Goal: Information Seeking & Learning: Learn about a topic

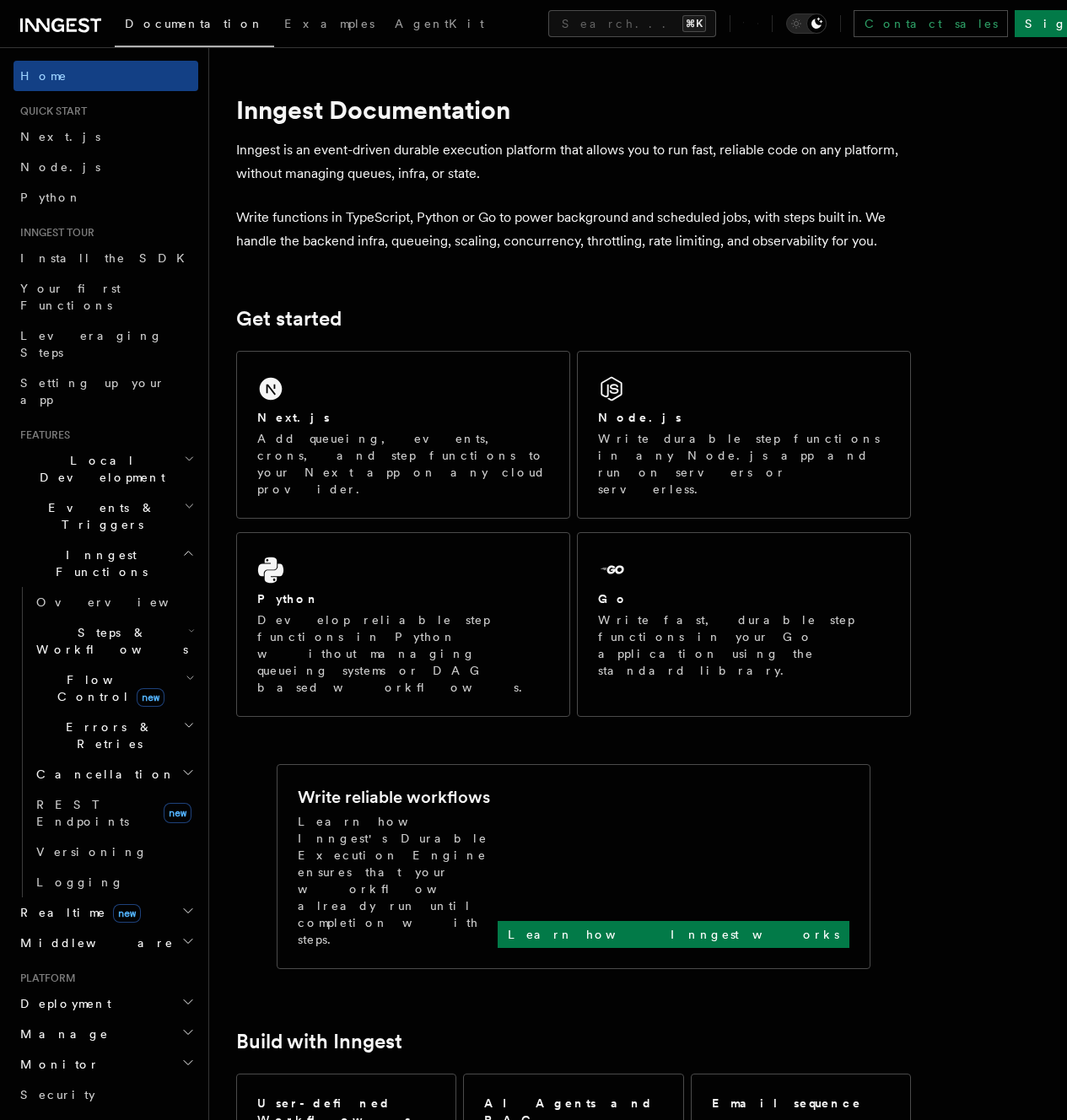
click at [726, 331] on h2 "Get started" at bounding box center [574, 318] width 675 height 24
click at [139, 492] on h2 "Events & Triggers" at bounding box center [106, 516] width 185 height 47
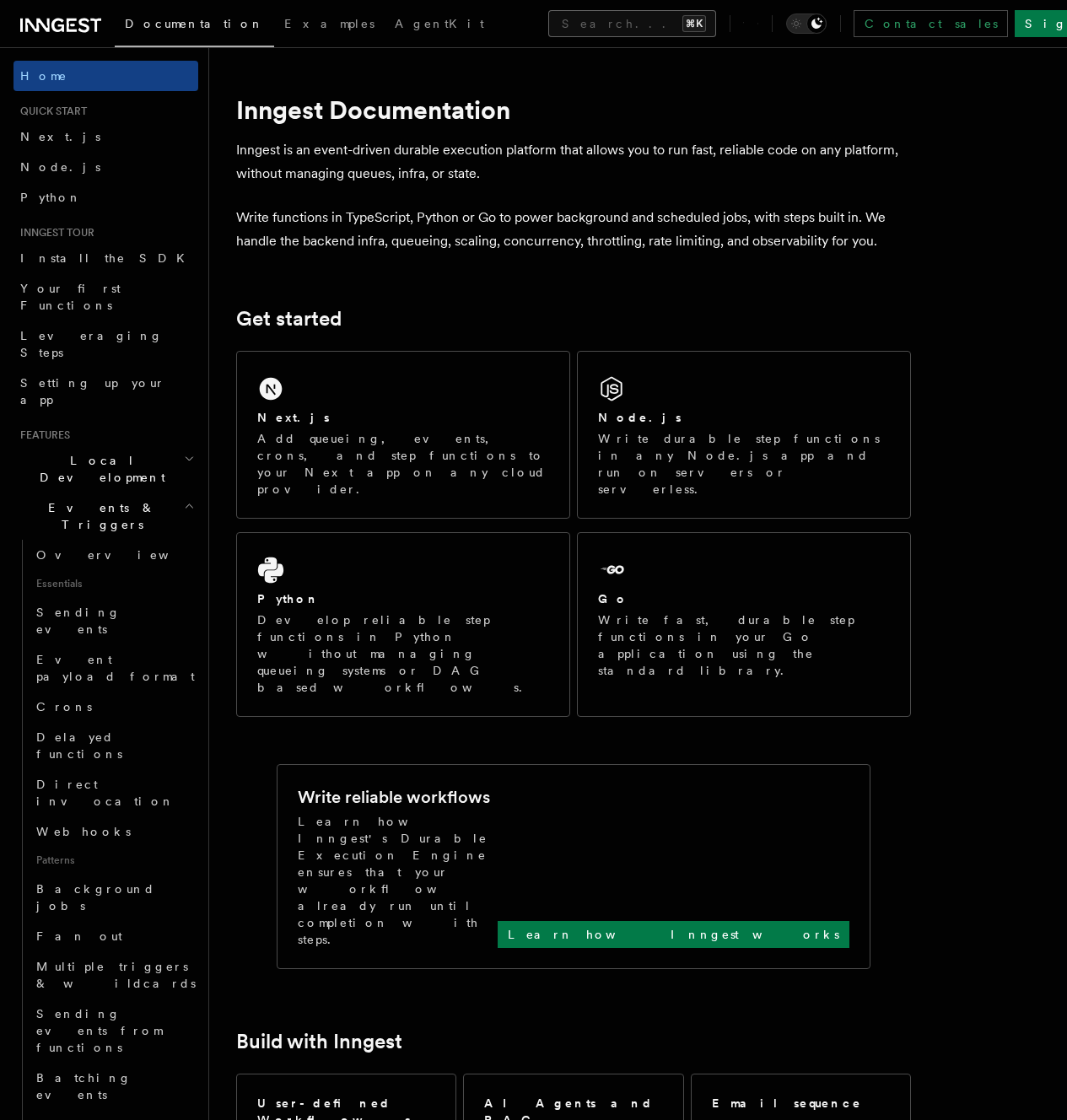
click at [549, 21] on button "Search... ⌘K" at bounding box center [632, 23] width 168 height 27
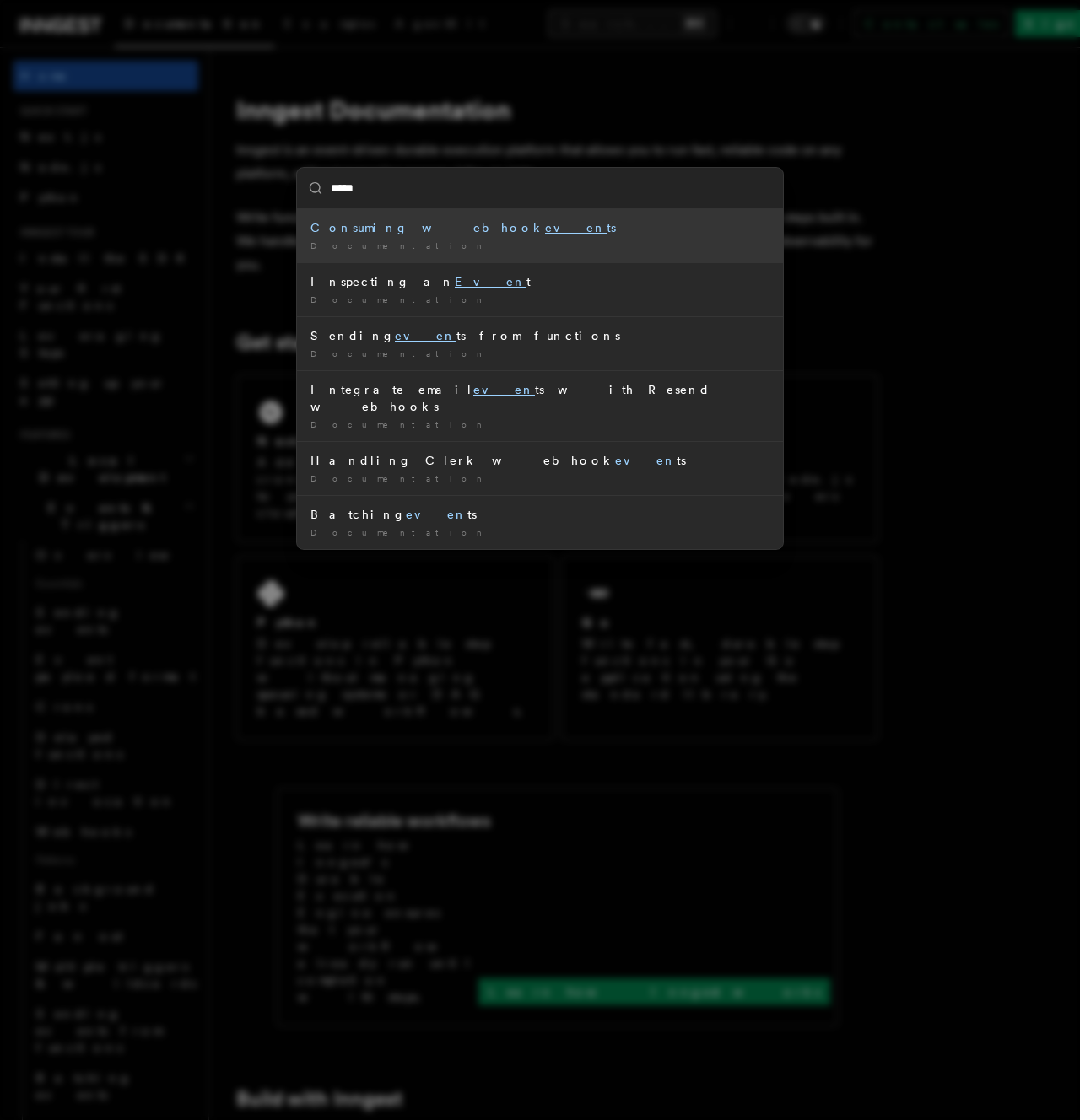
type input "******"
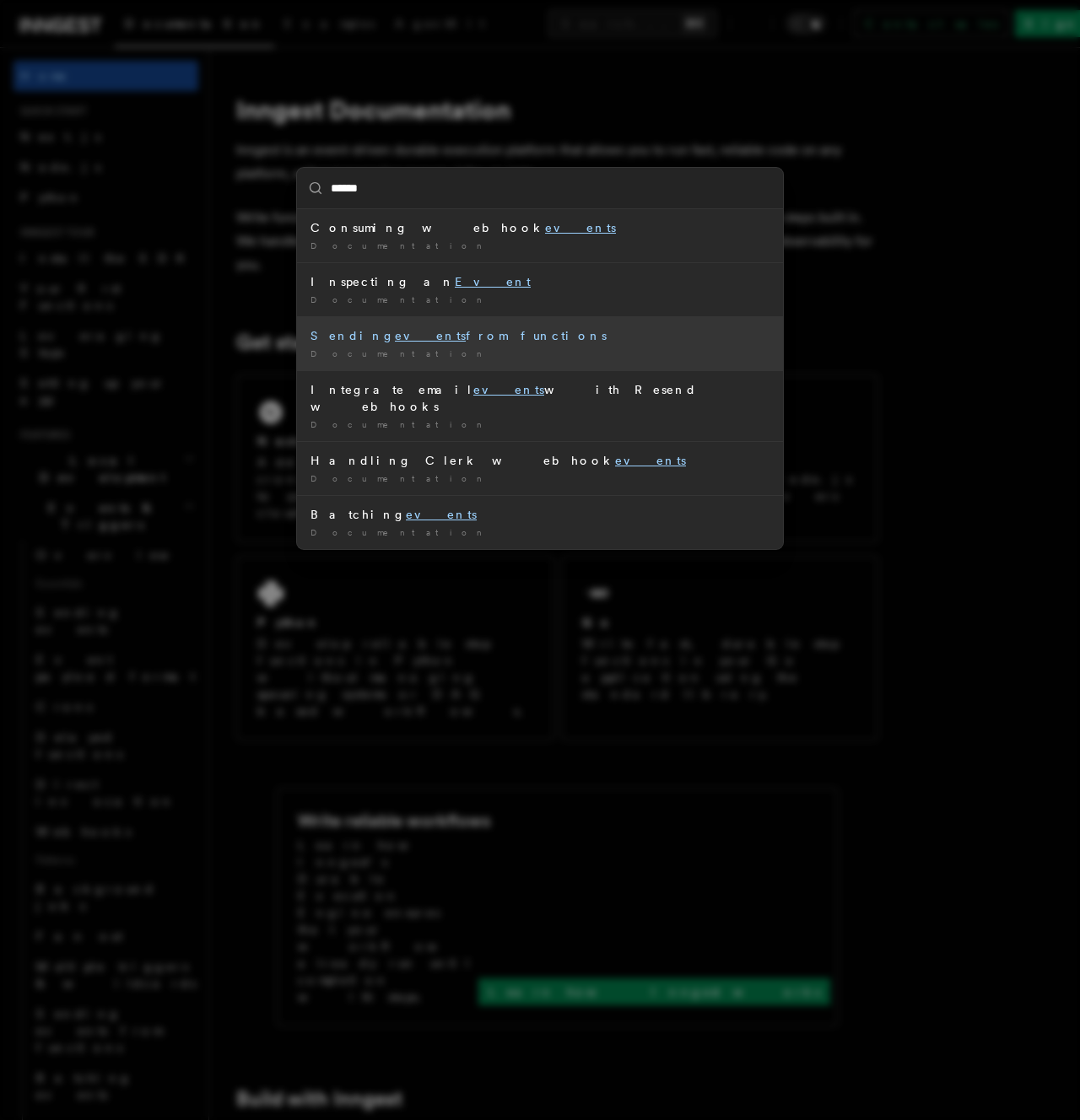
click at [515, 329] on div "Sending events from functions" at bounding box center [540, 335] width 459 height 17
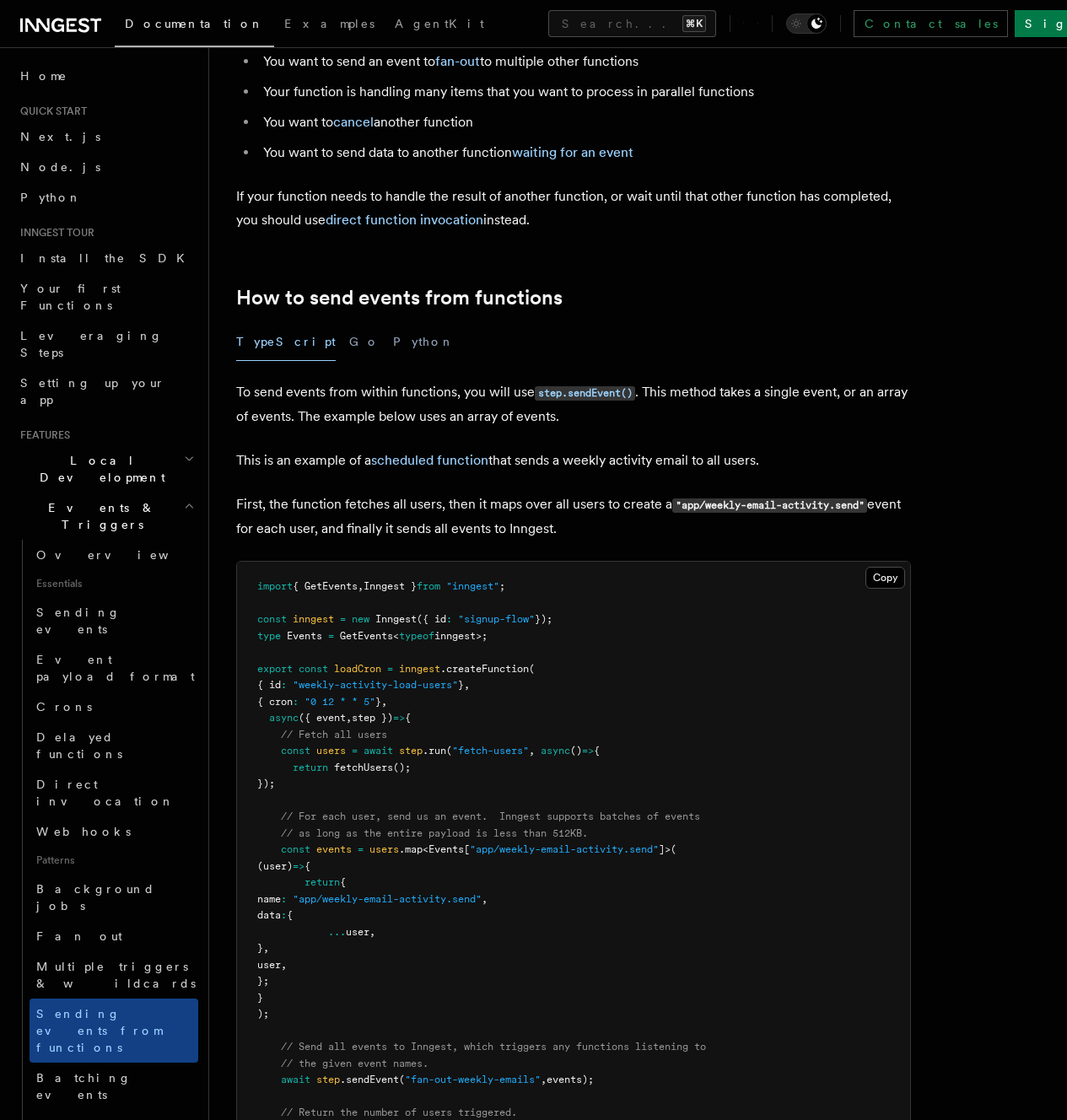
scroll to position [318, 0]
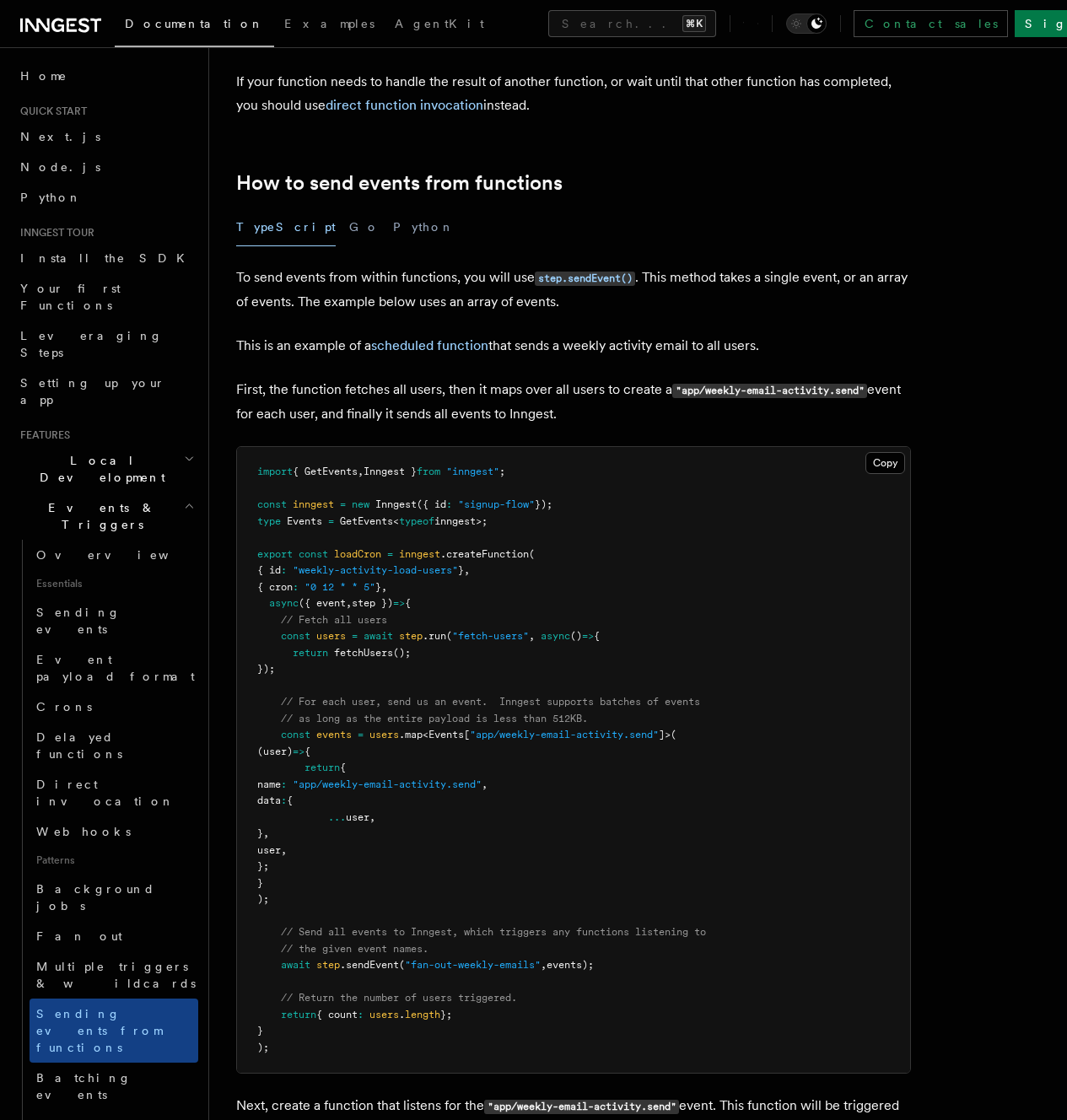
click at [554, 347] on p "This is an example of a scheduled function that sends a weekly activity email t…" at bounding box center [574, 346] width 675 height 24
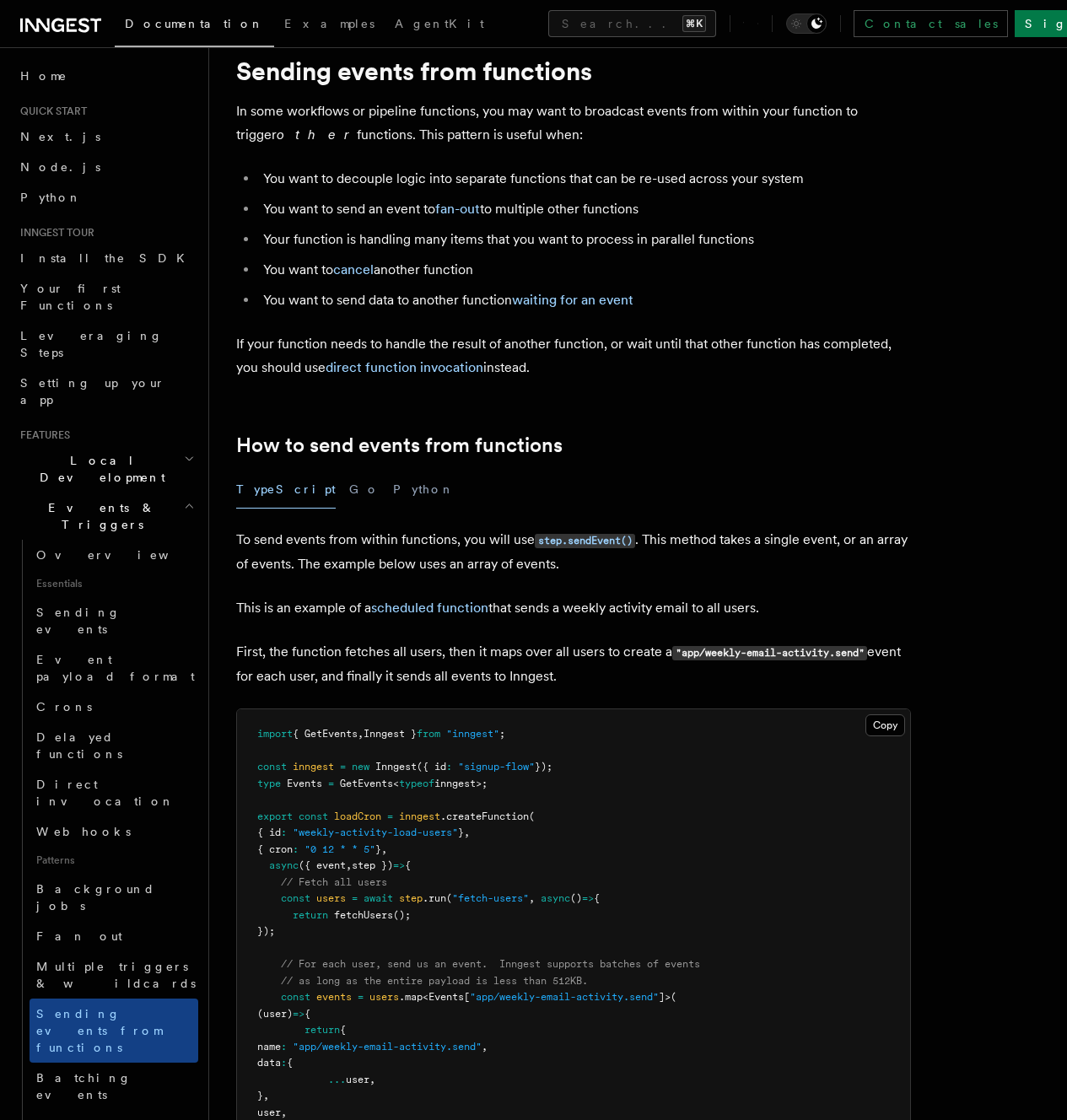
scroll to position [0, 0]
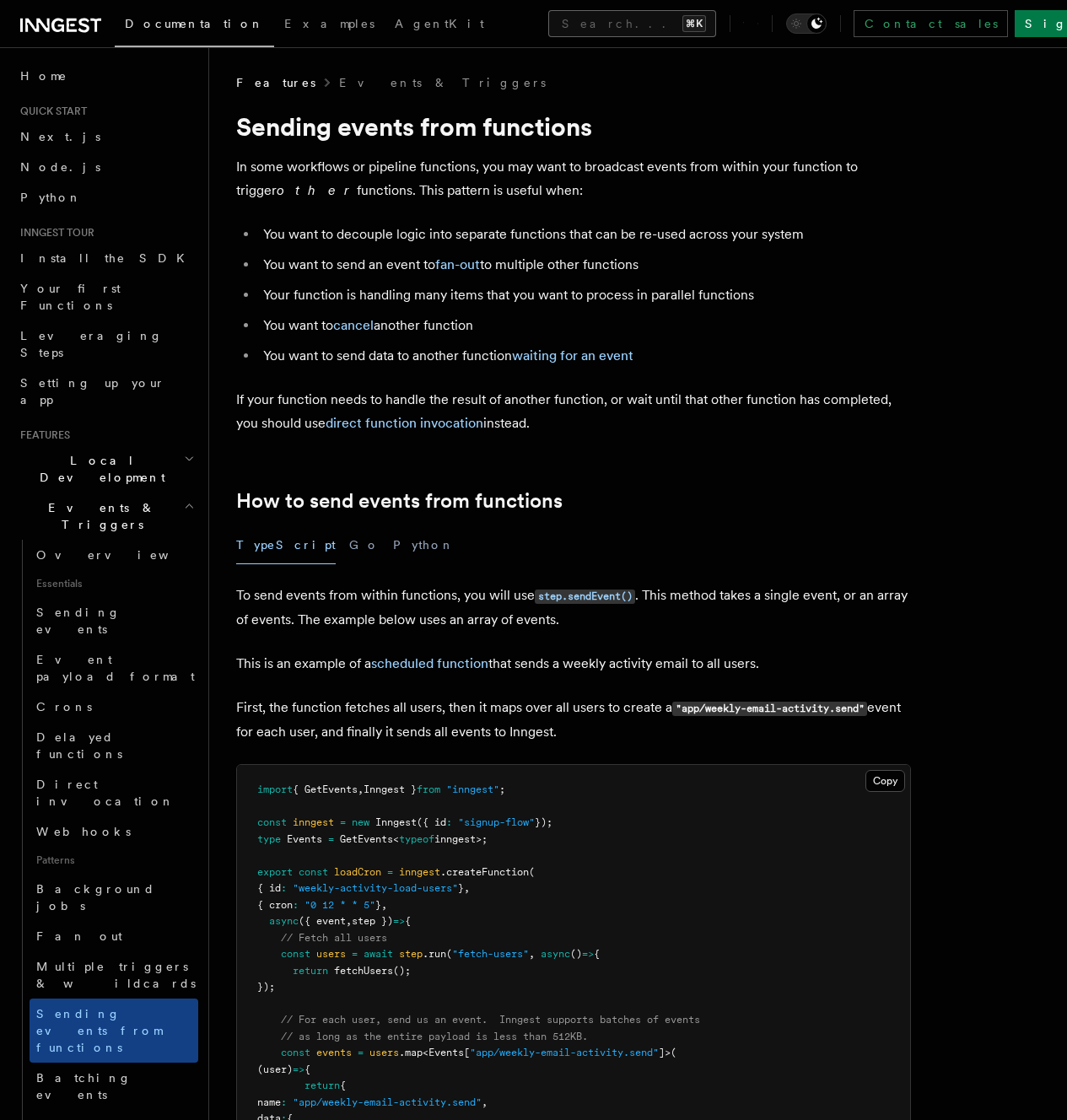
click at [549, 22] on button "Search... ⌘K" at bounding box center [632, 23] width 168 height 27
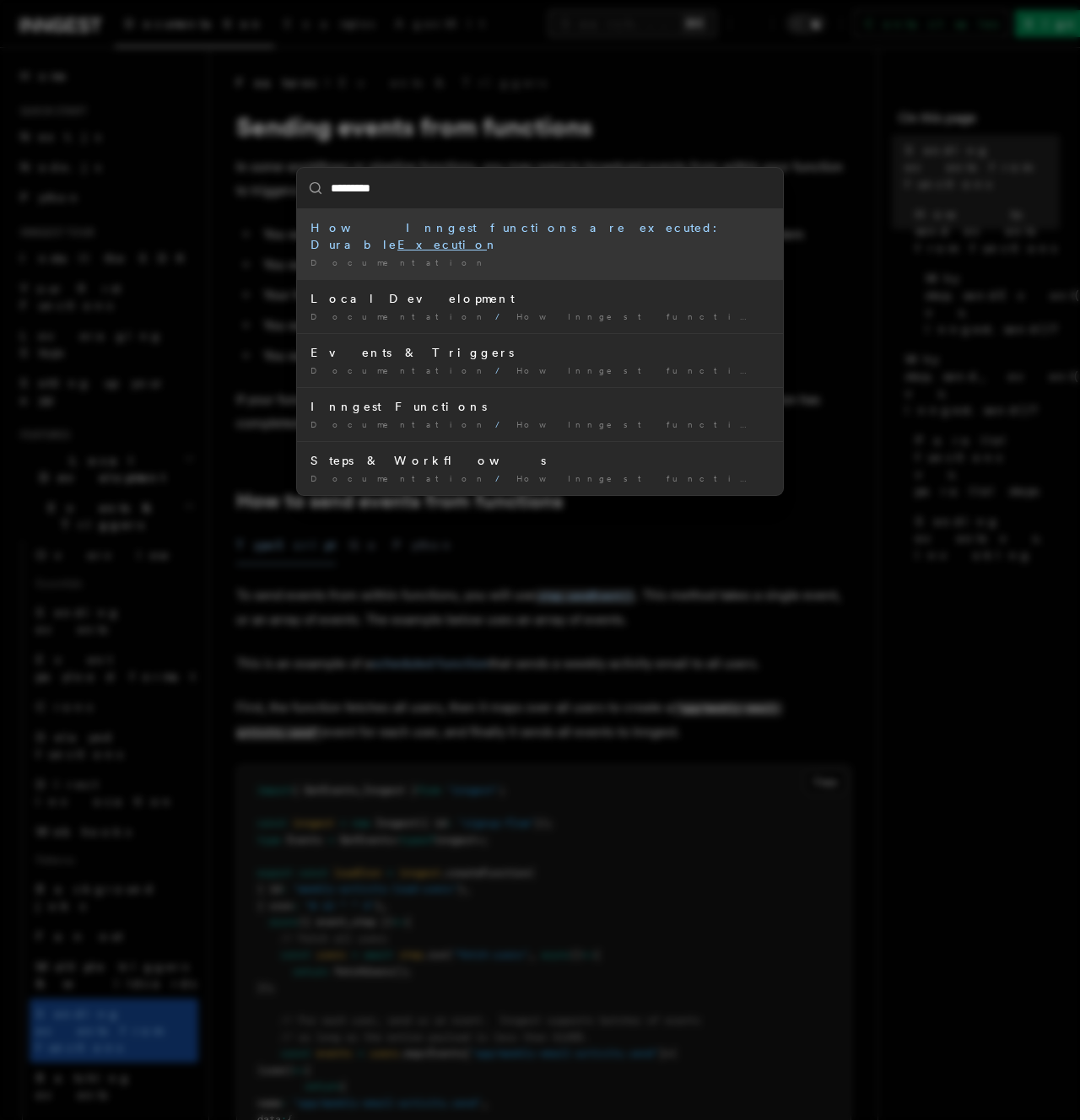
type input "**********"
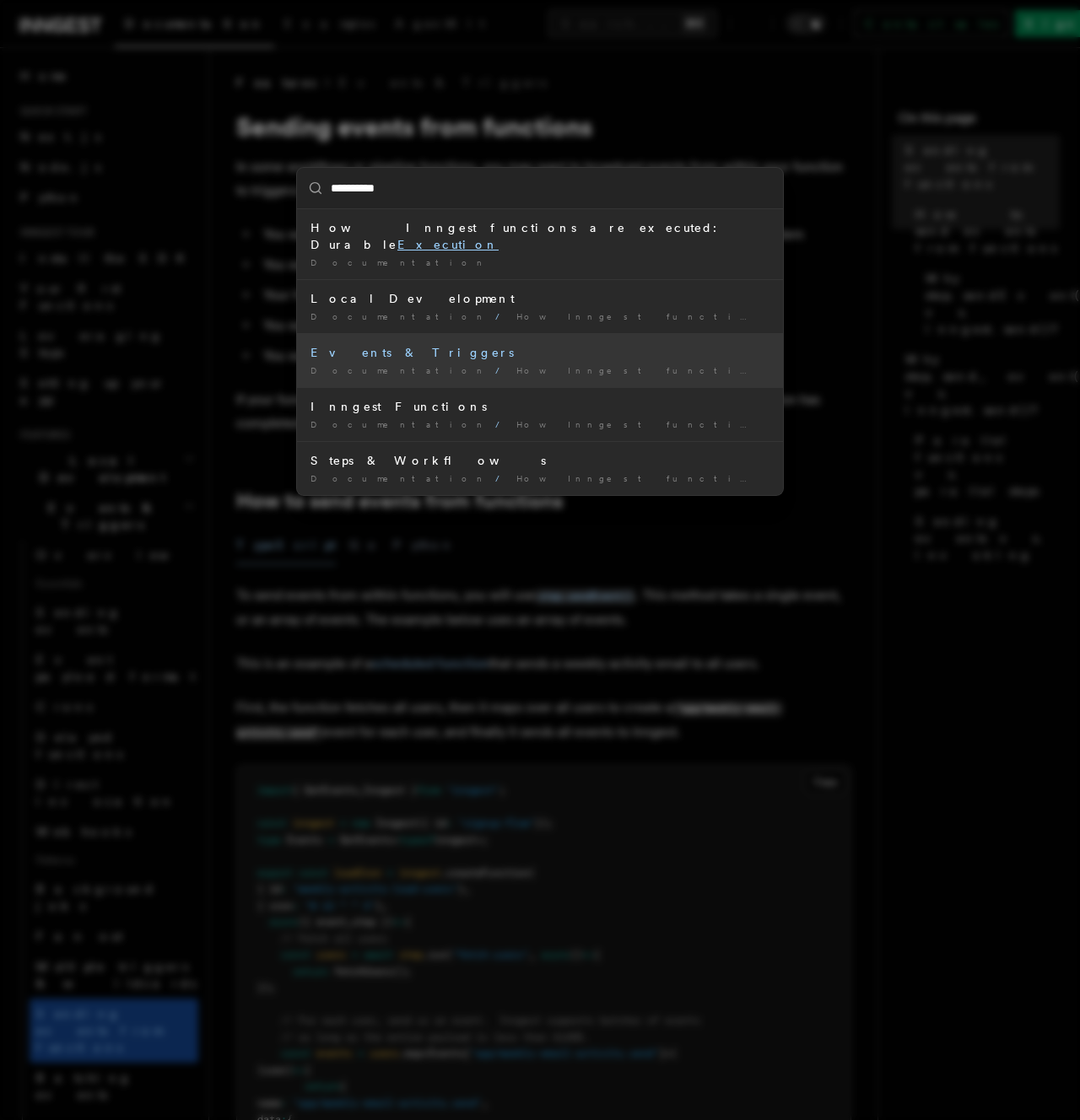
click at [516, 365] on span "How Inngest functions are executed: Durable Execution" at bounding box center [883, 370] width 732 height 10
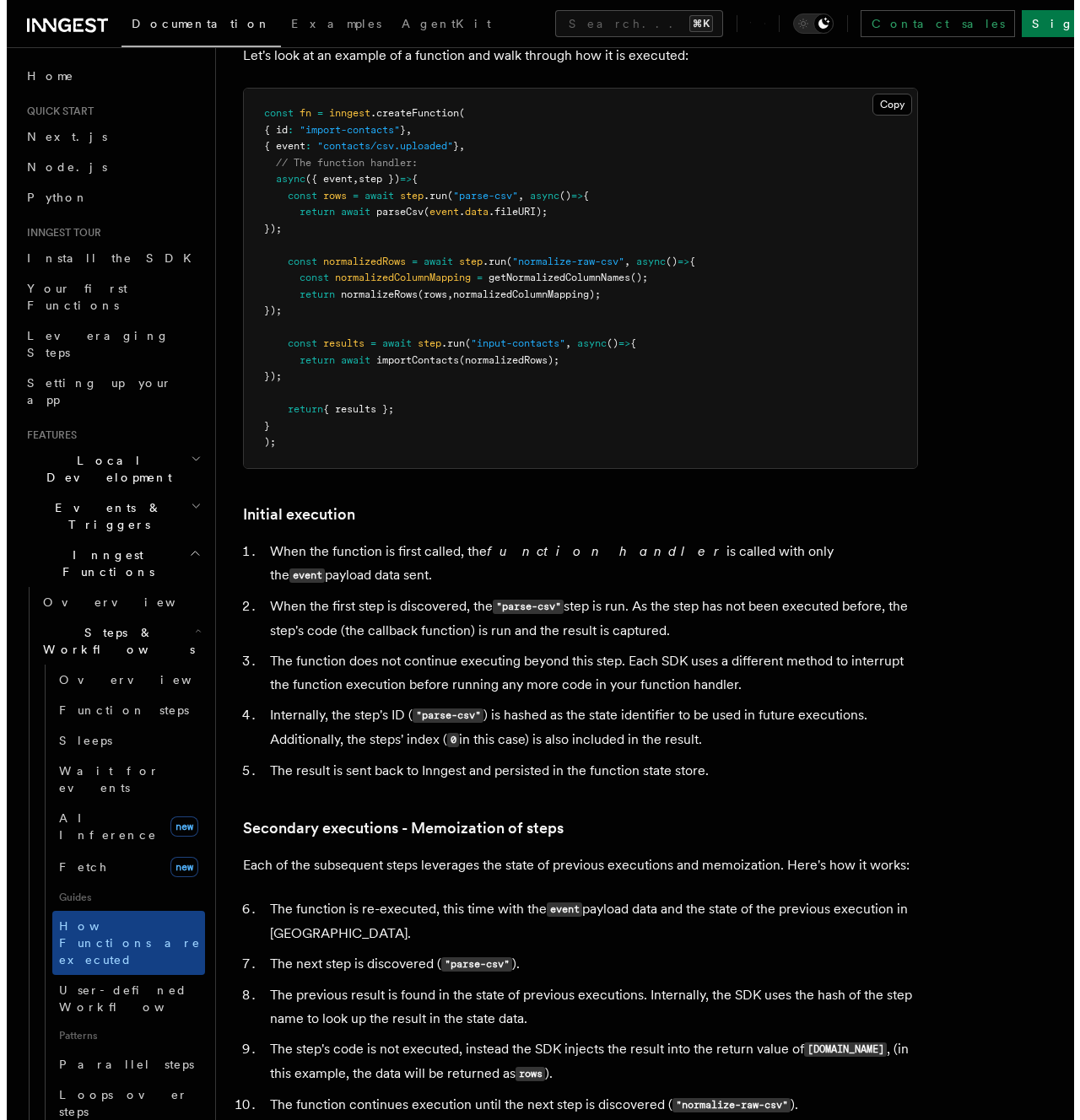
scroll to position [1636, 0]
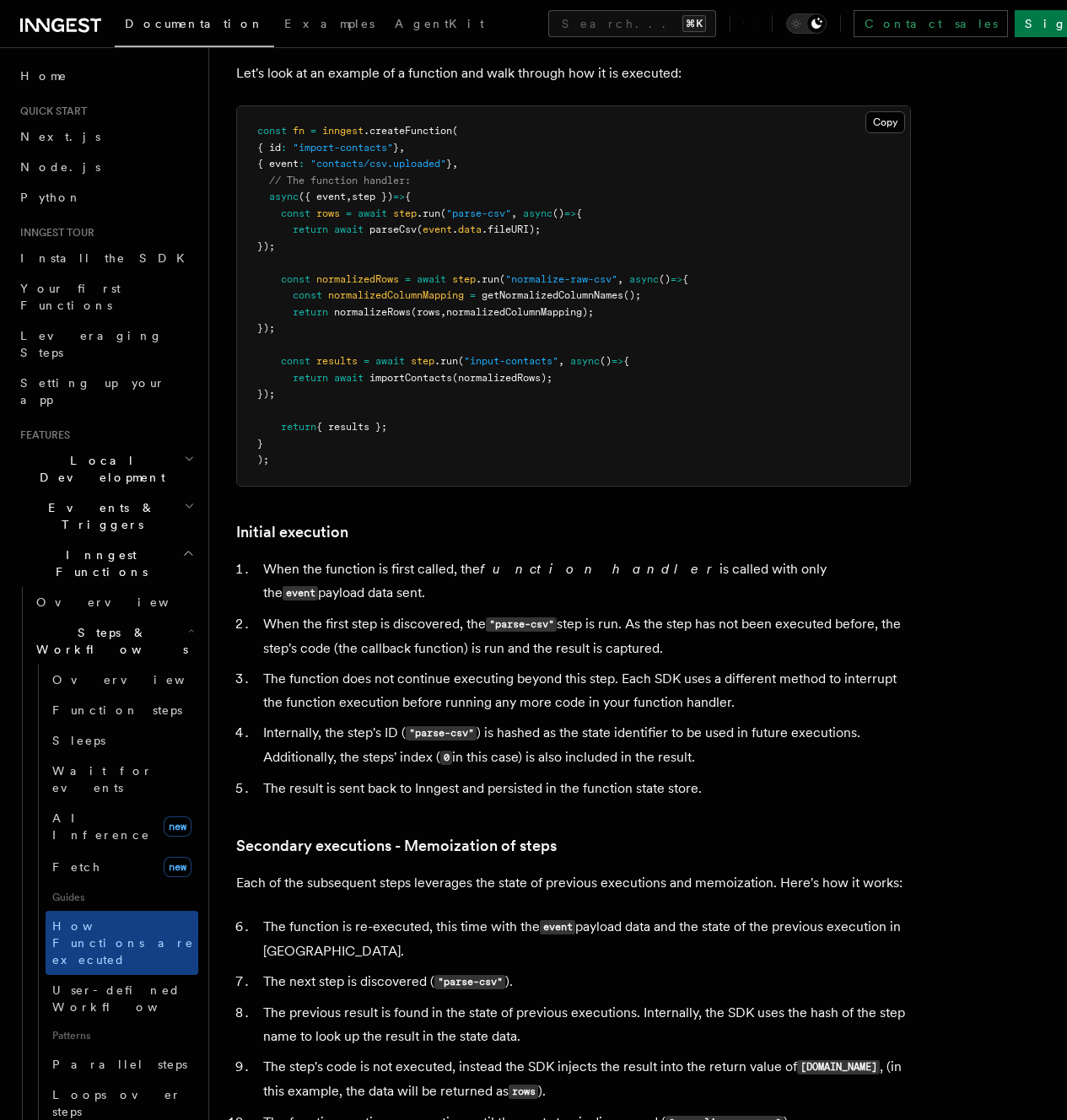
click at [488, 7] on div "Documentation Examples AgentKit Search... ⌘K Contact sales Sign Up" at bounding box center [534, 23] width 1067 height 47
click at [549, 17] on button "Search... ⌘K" at bounding box center [632, 23] width 168 height 27
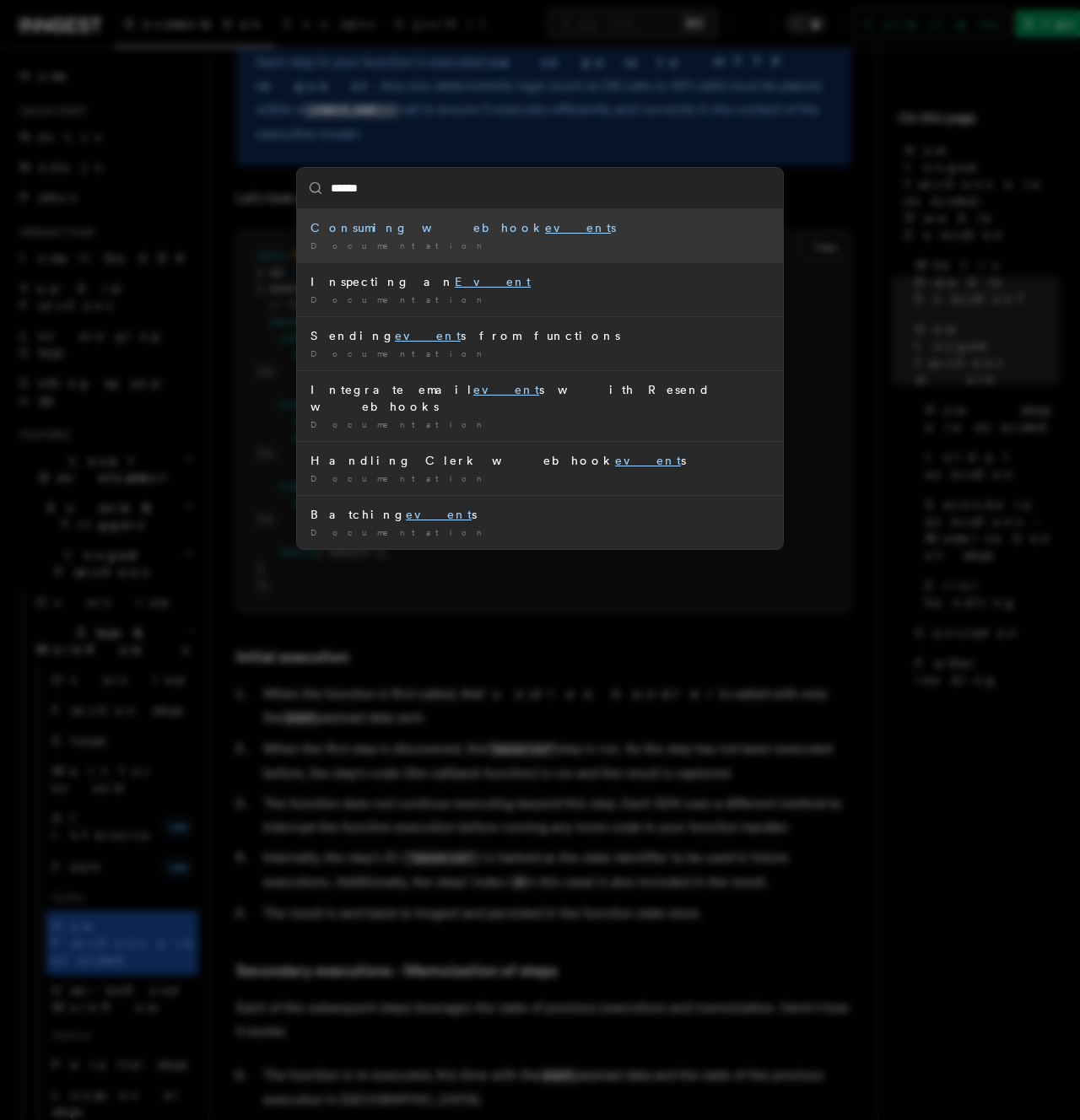
type input "*******"
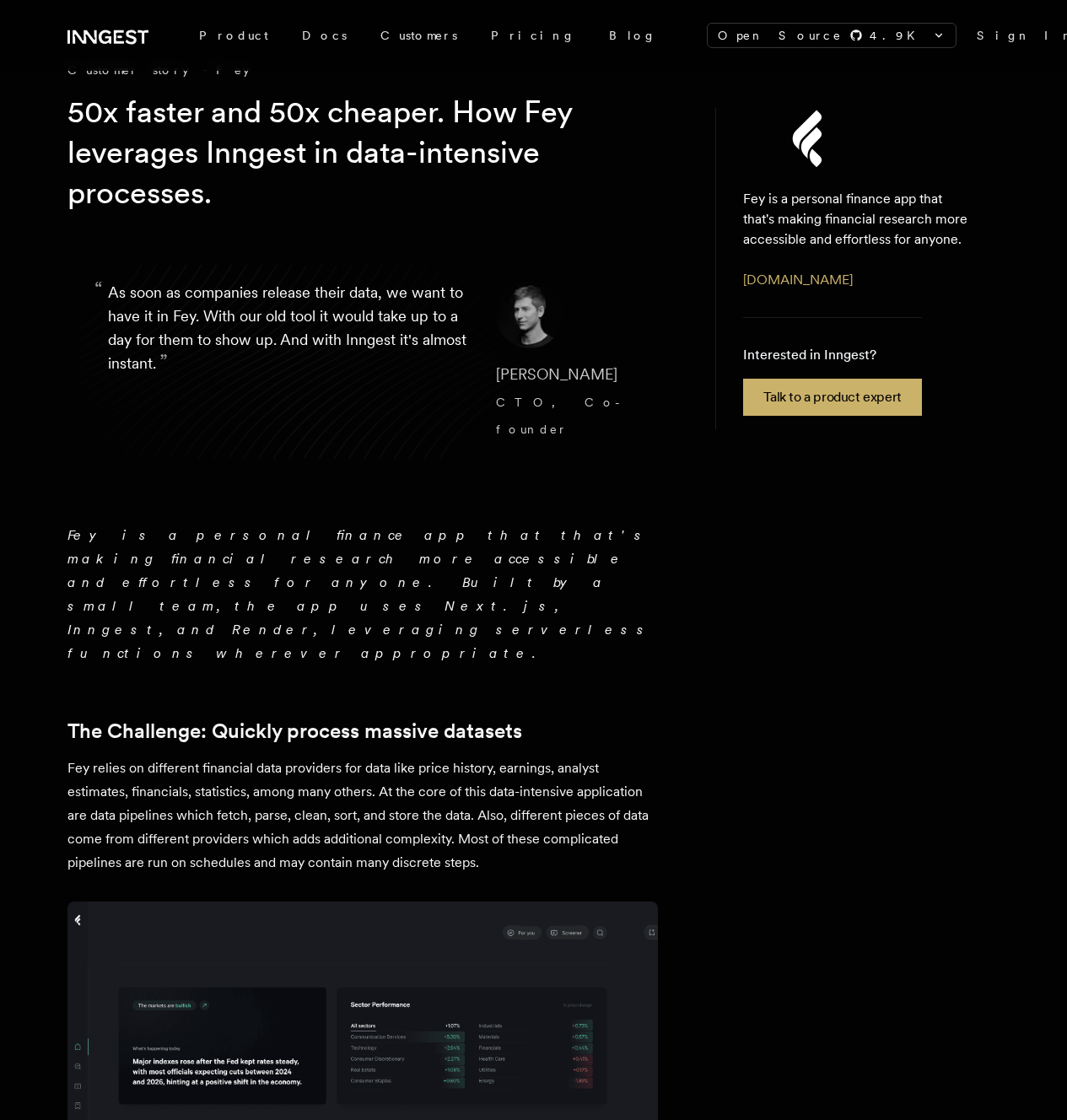
scroll to position [399, 0]
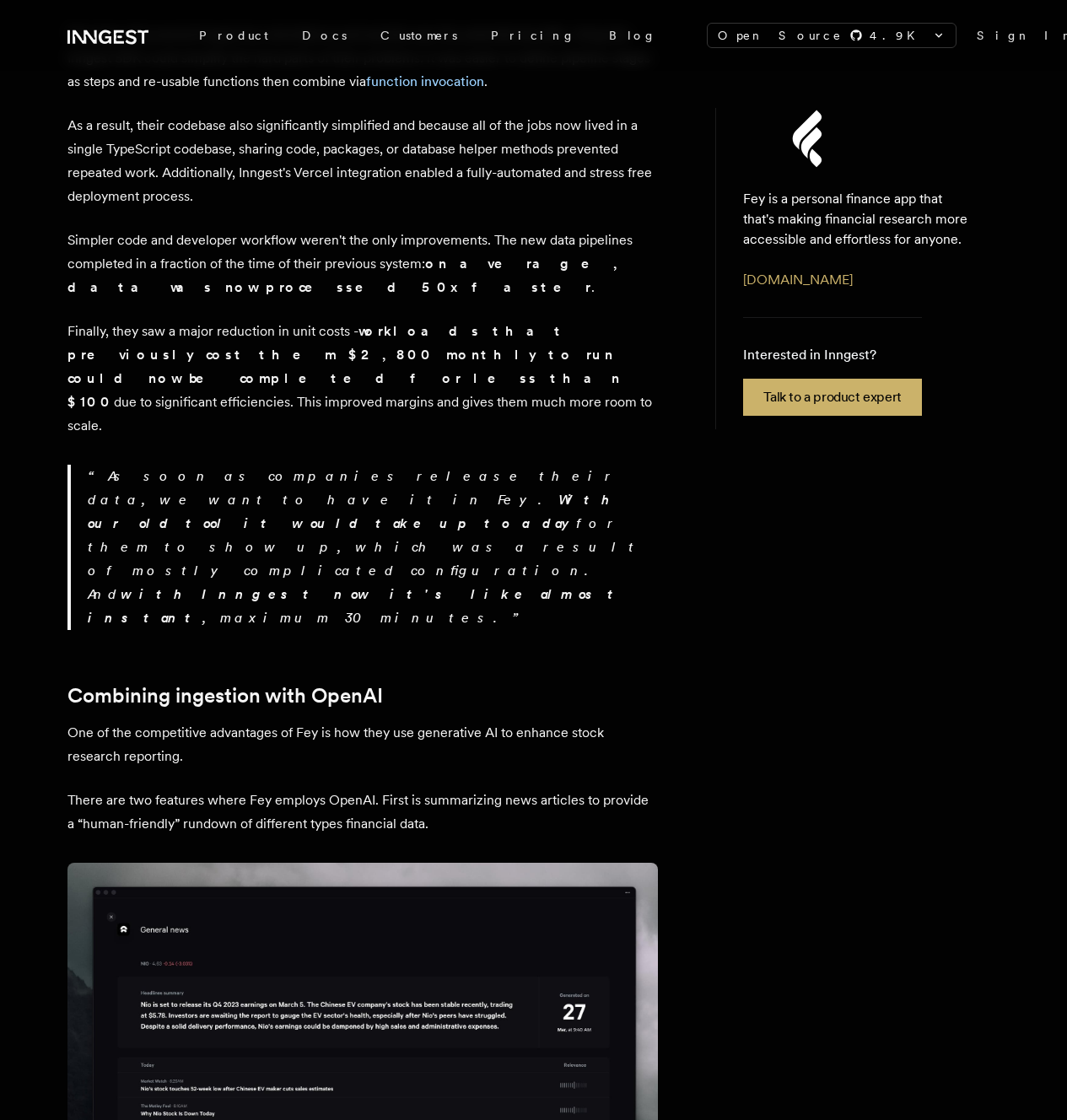
scroll to position [1290, 0]
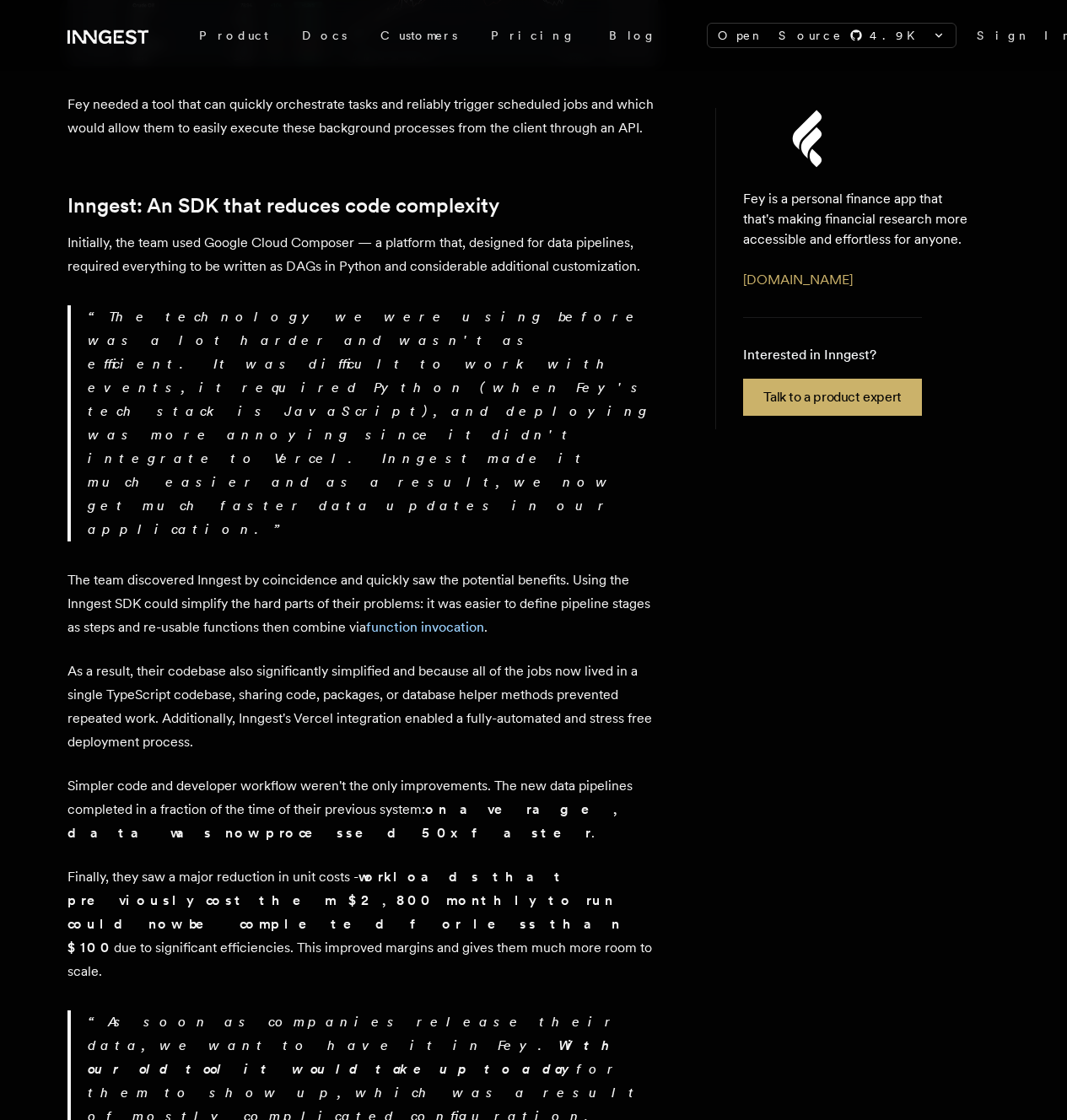
click at [498, 866] on p "Finally, they saw a major reduction in unit costs - workloads that previously c…" at bounding box center [363, 924] width 590 height 118
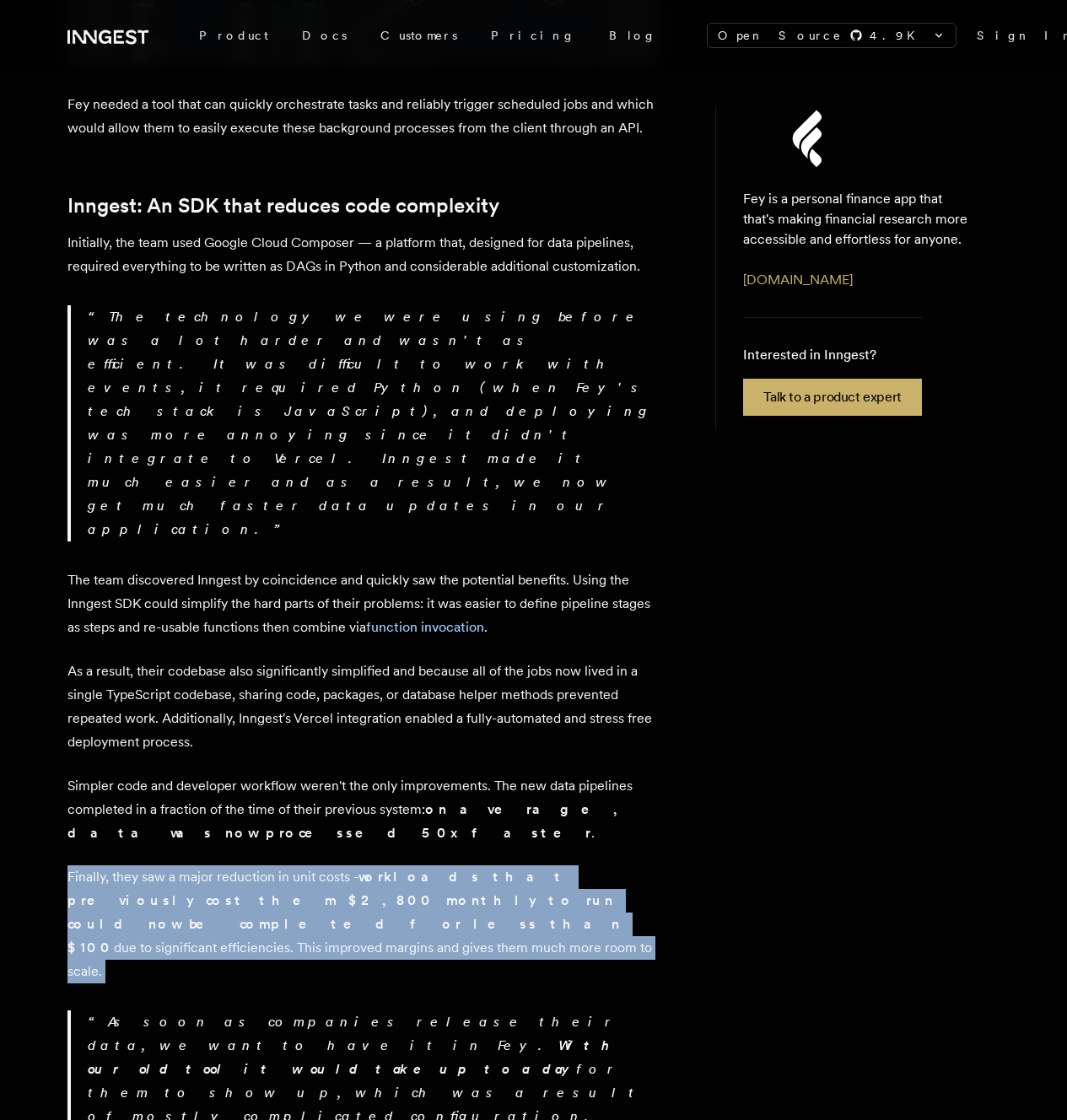
click at [498, 866] on p "Finally, they saw a major reduction in unit costs - workloads that previously c…" at bounding box center [363, 924] width 590 height 118
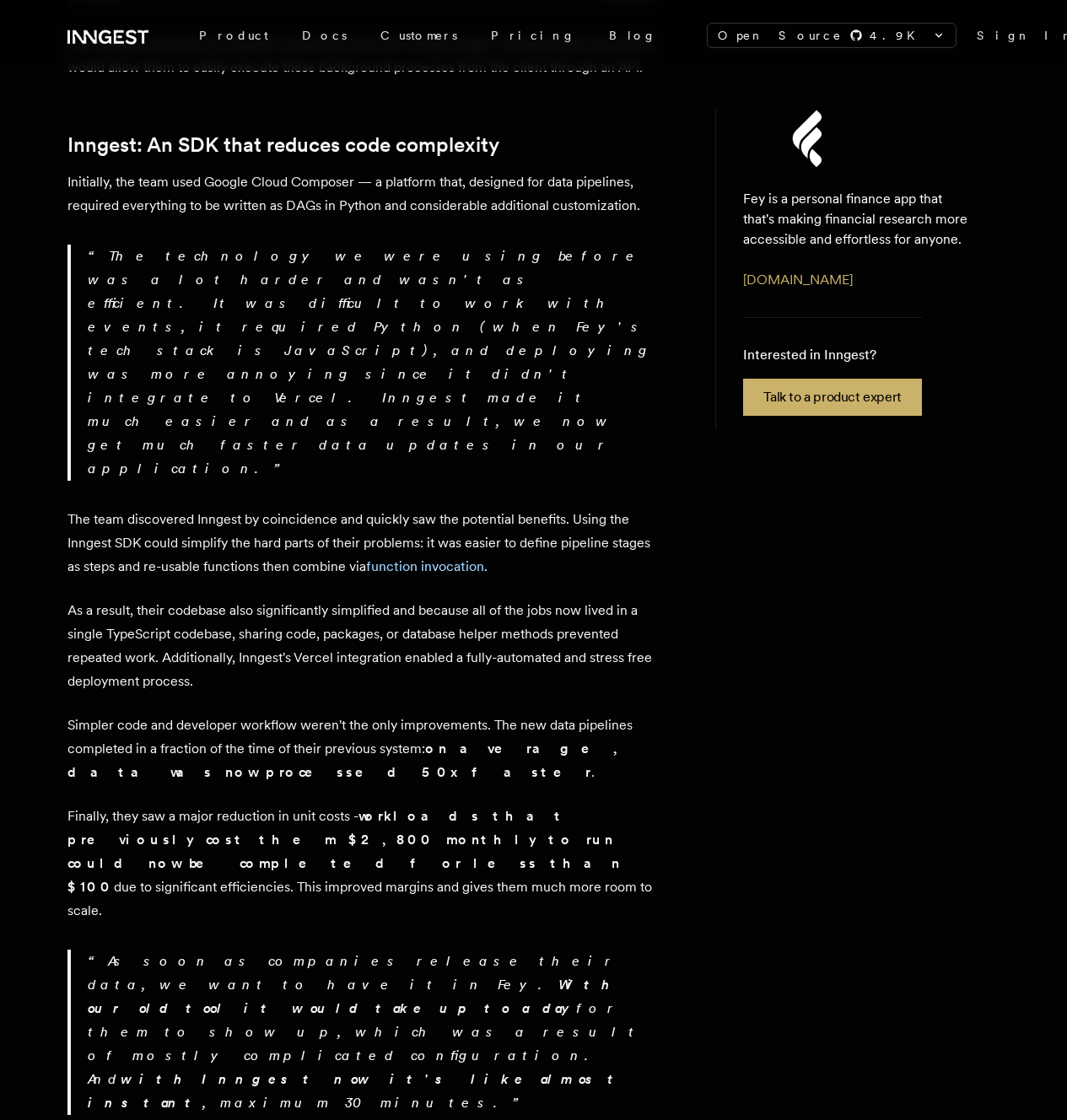
scroll to position [1379, 0]
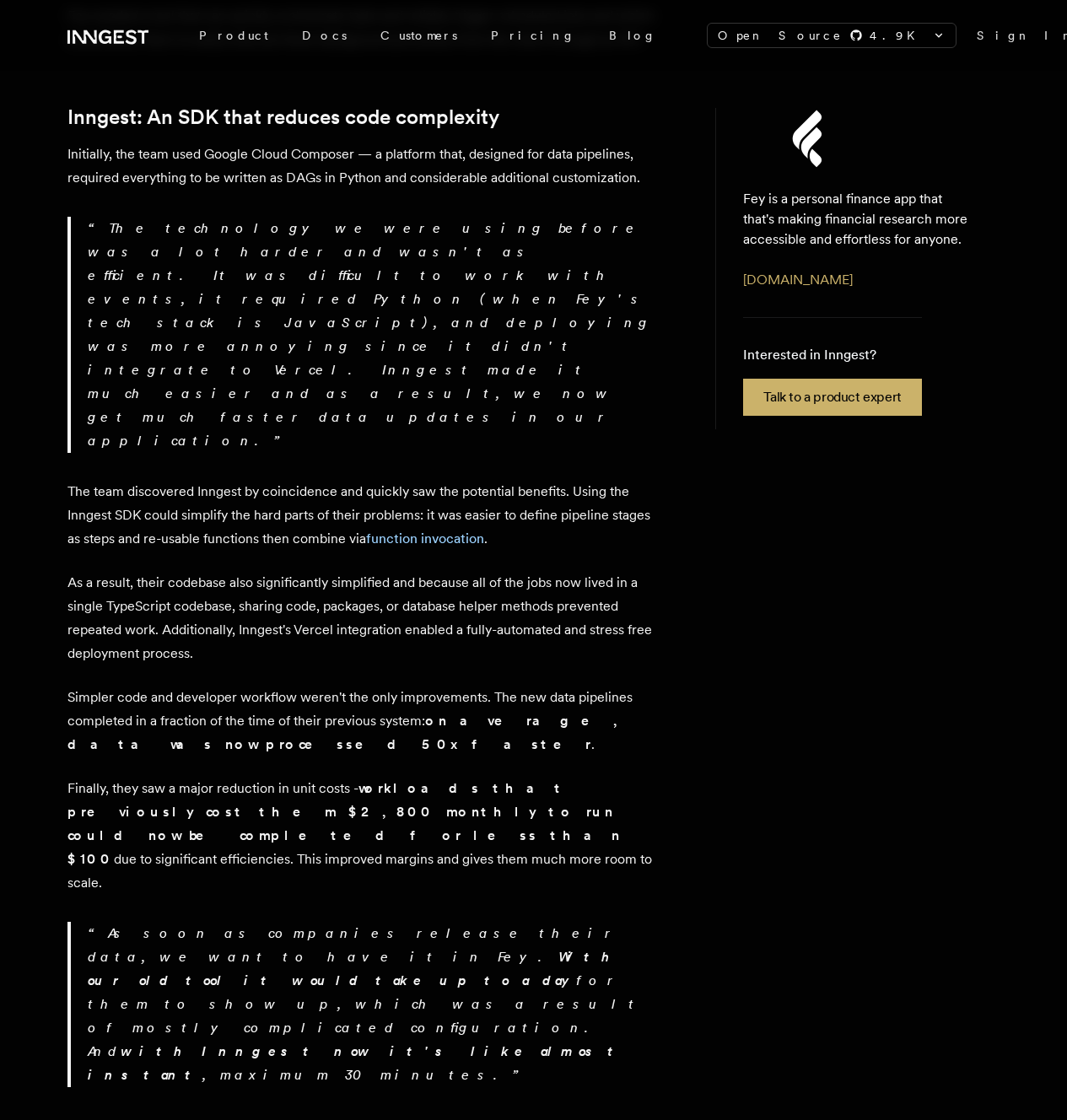
click at [309, 777] on p "Finally, they saw a major reduction in unit costs - workloads that previously c…" at bounding box center [363, 836] width 590 height 118
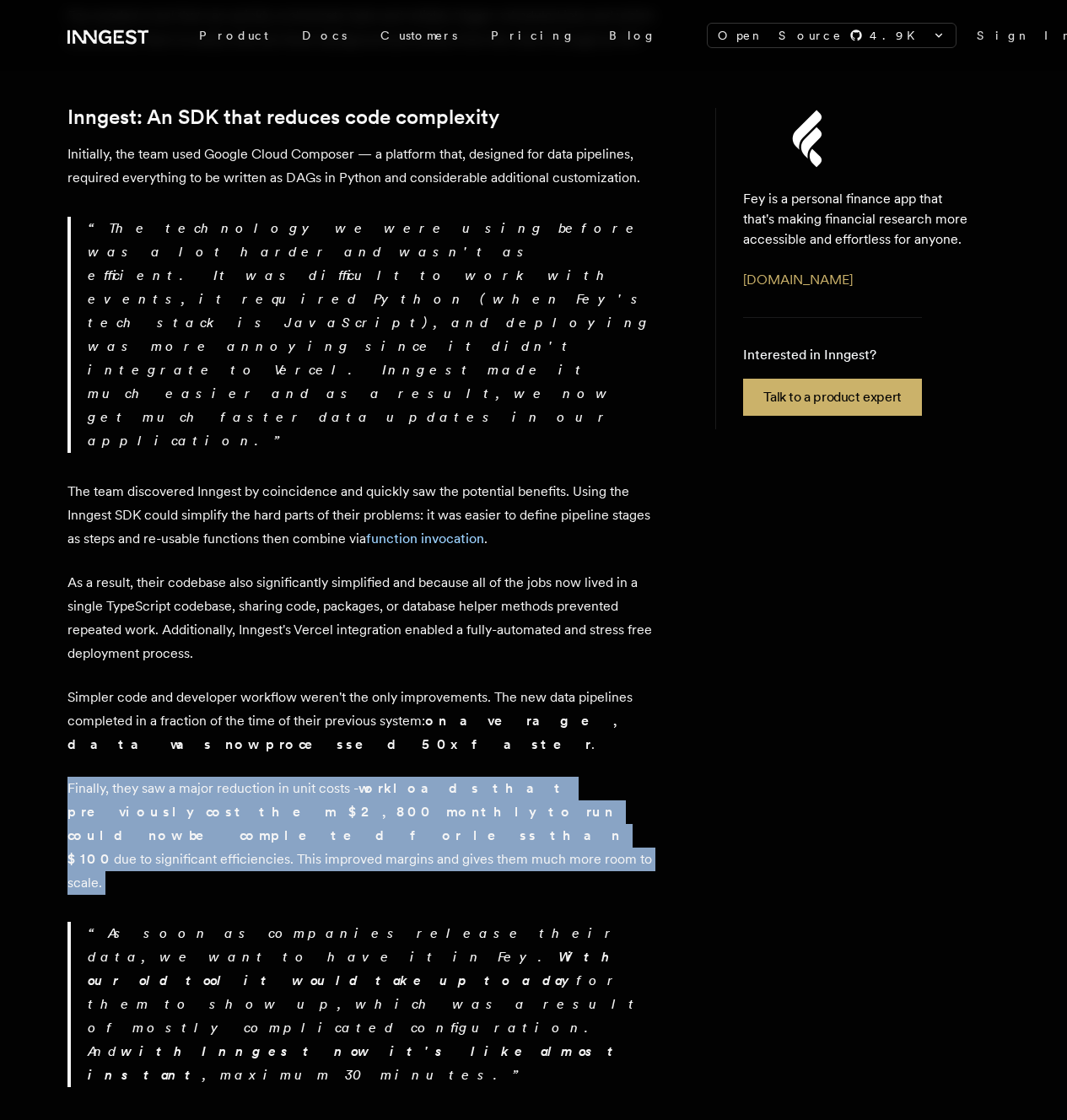
click at [310, 777] on p "Finally, they saw a major reduction in unit costs - workloads that previously c…" at bounding box center [363, 836] width 590 height 118
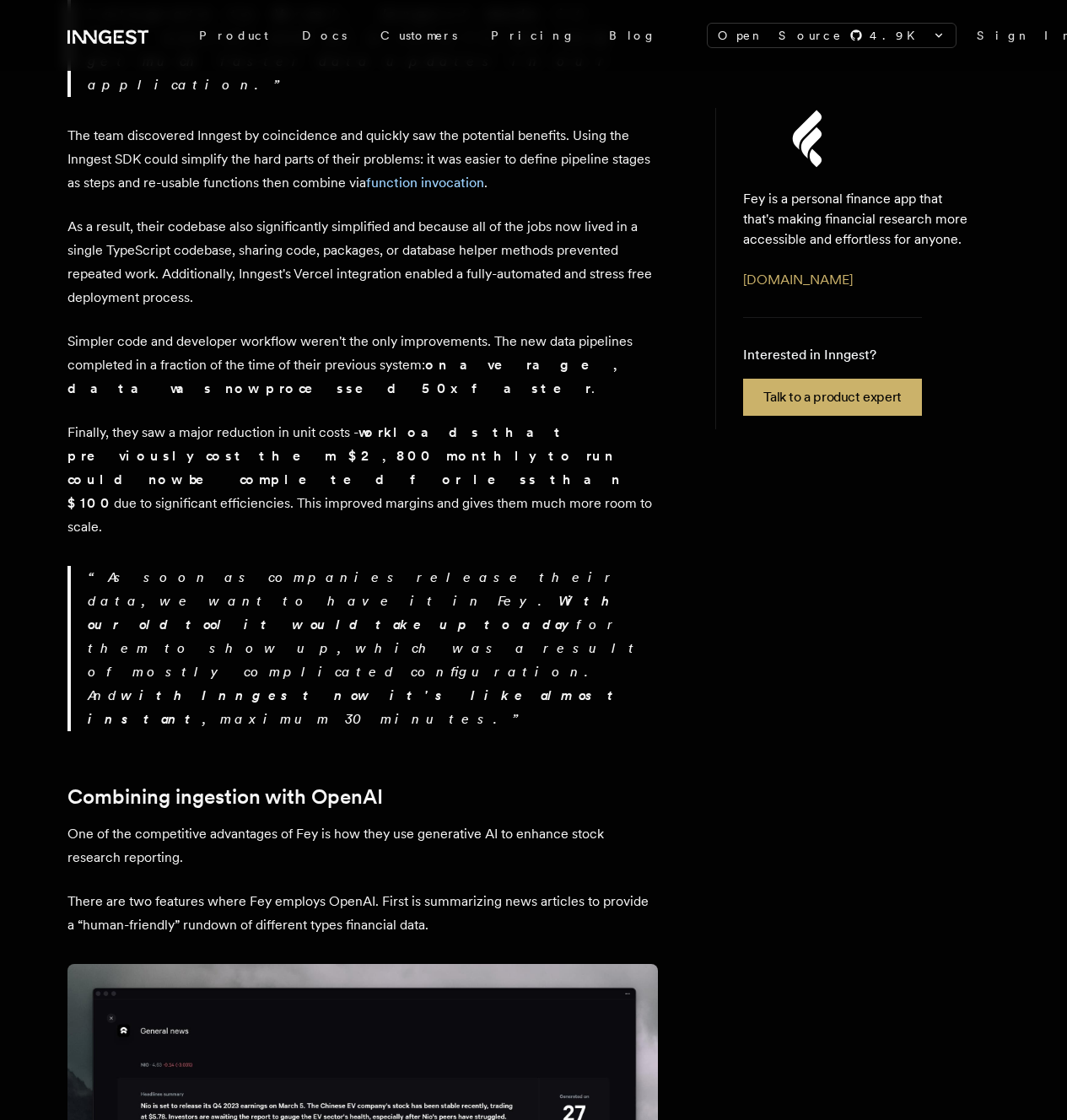
scroll to position [1749, 0]
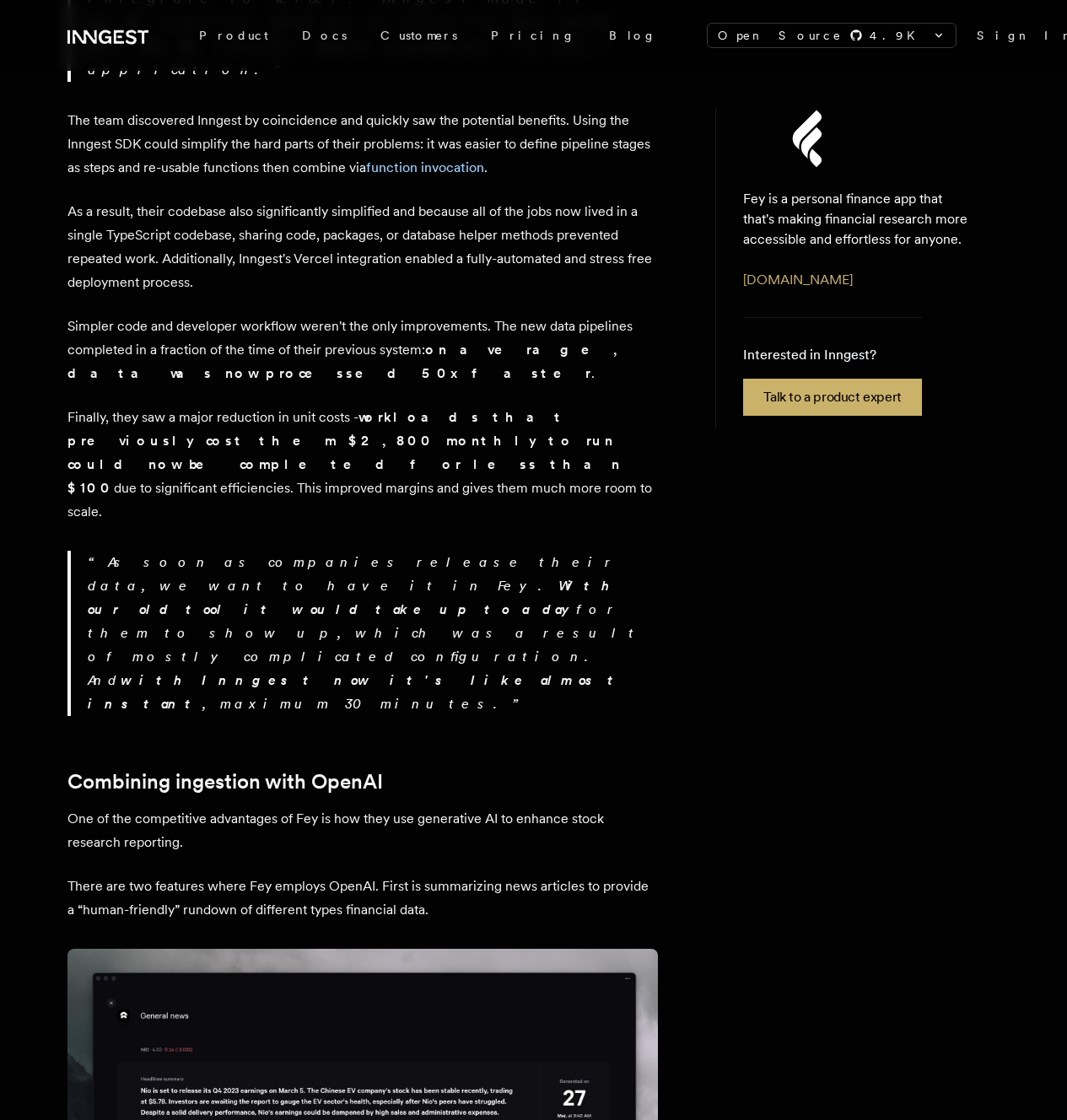
click at [303, 807] on p "One of the competitive advantages of Fey is how they use generative AI to enhan…" at bounding box center [363, 830] width 590 height 47
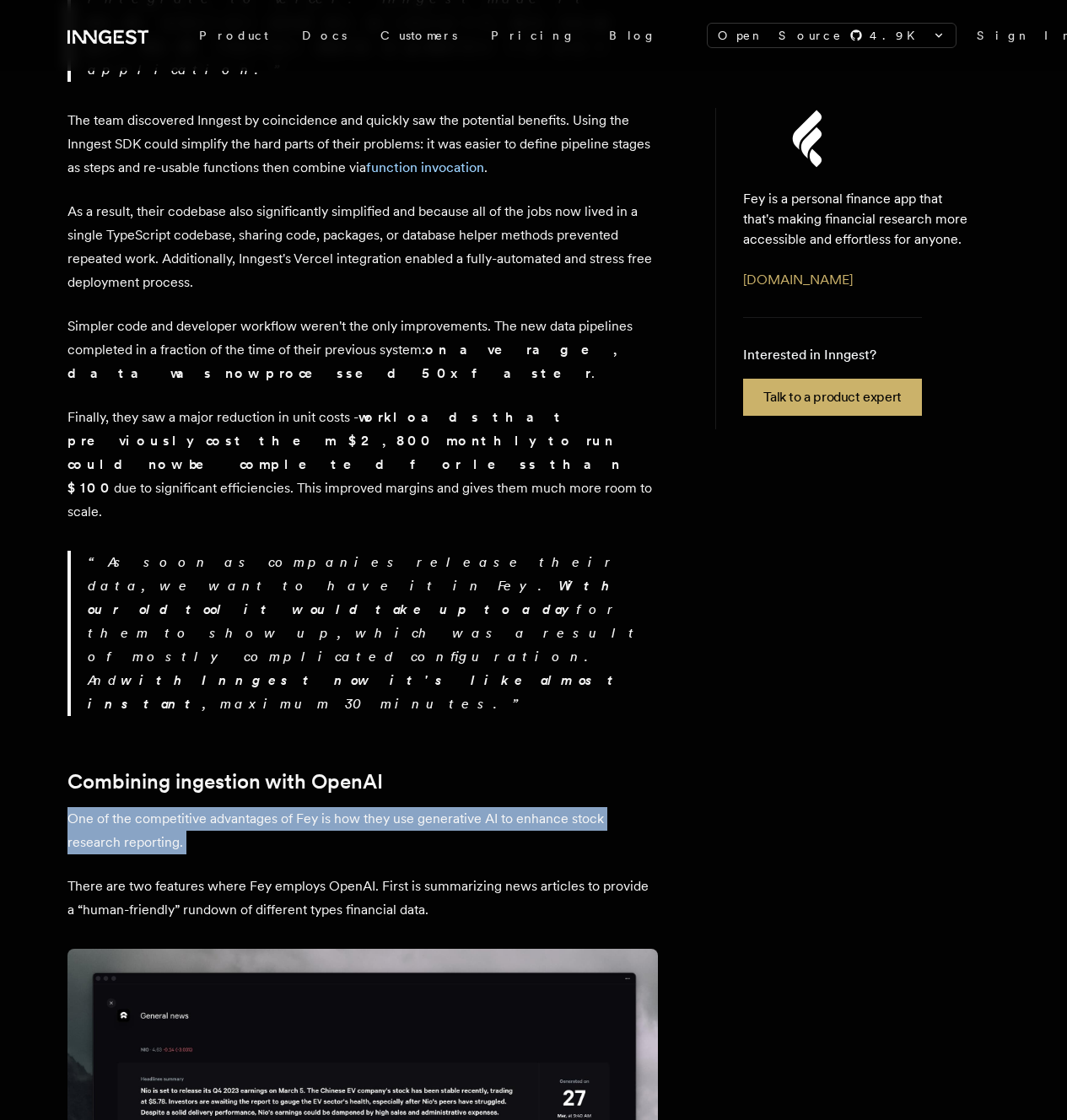
drag, startPoint x: 303, startPoint y: 468, endPoint x: 303, endPoint y: 488, distance: 20.0
click at [303, 807] on p "One of the competitive advantages of Fey is how they use generative AI to enhan…" at bounding box center [363, 830] width 590 height 47
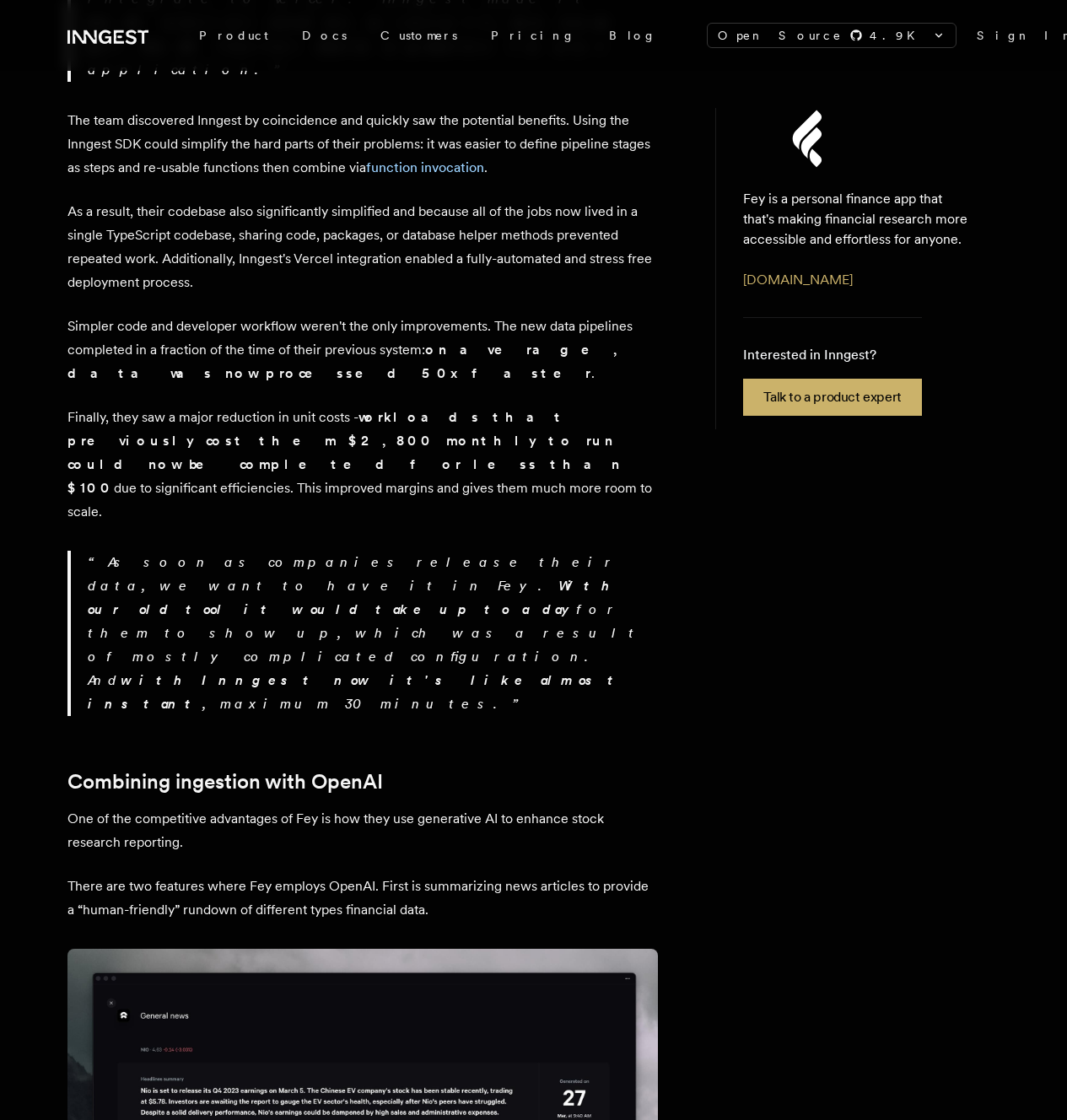
click at [309, 875] on p "There are two features where Fey employs OpenAI. First is summarizing news arti…" at bounding box center [363, 898] width 590 height 47
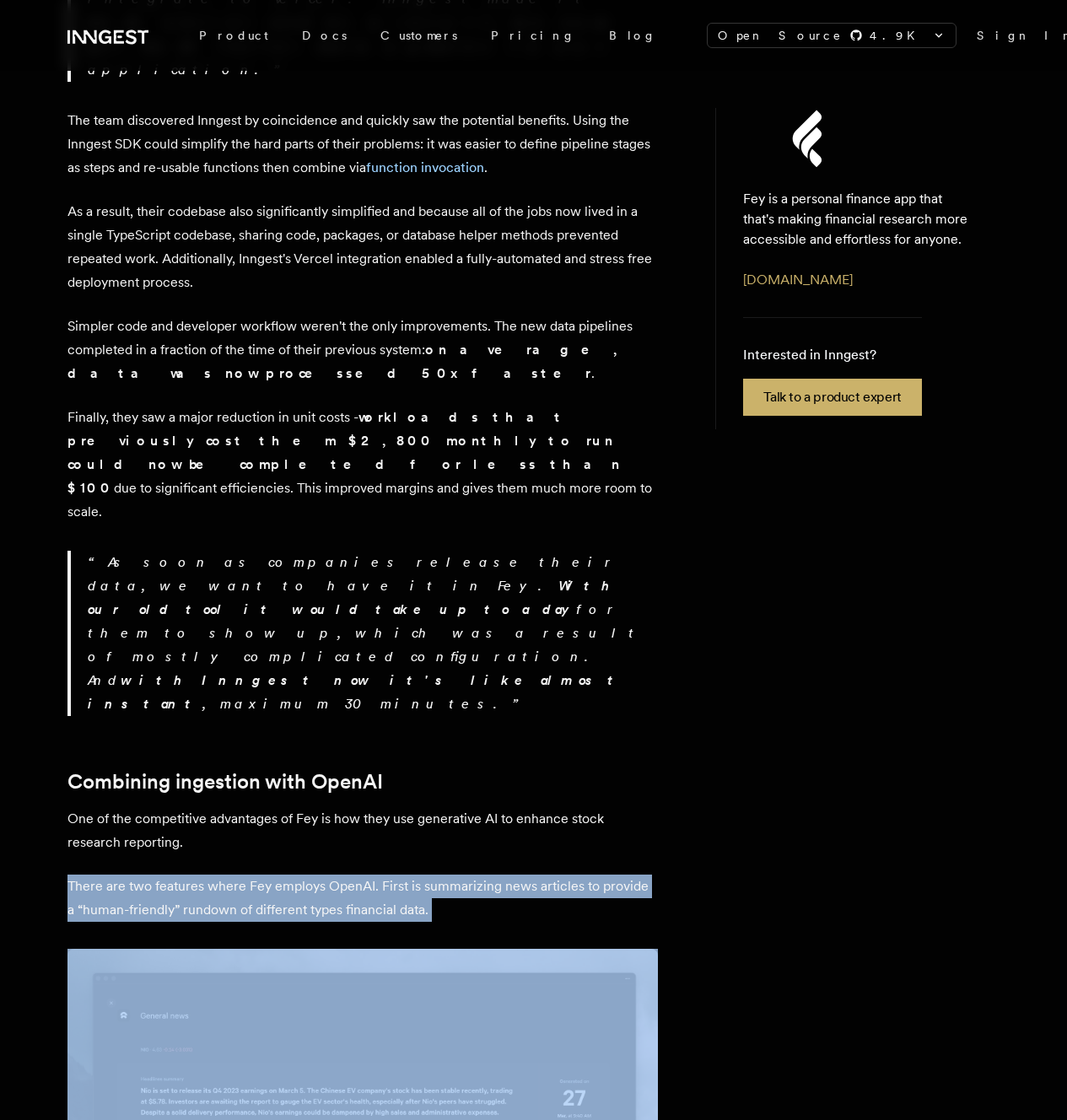
click at [309, 875] on p "There are two features where Fey employs OpenAI. First is summarizing news arti…" at bounding box center [363, 898] width 590 height 47
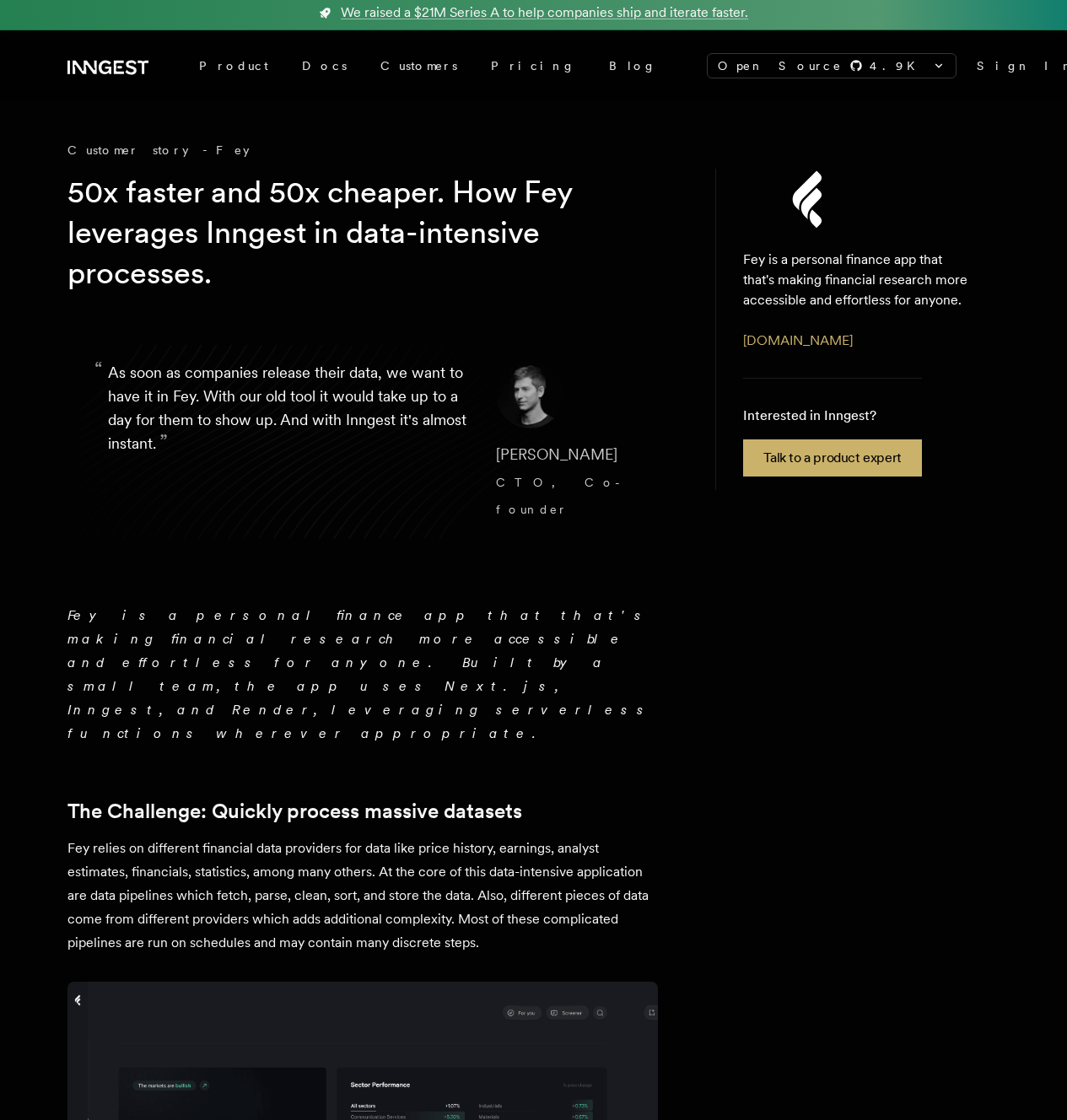
scroll to position [0, 0]
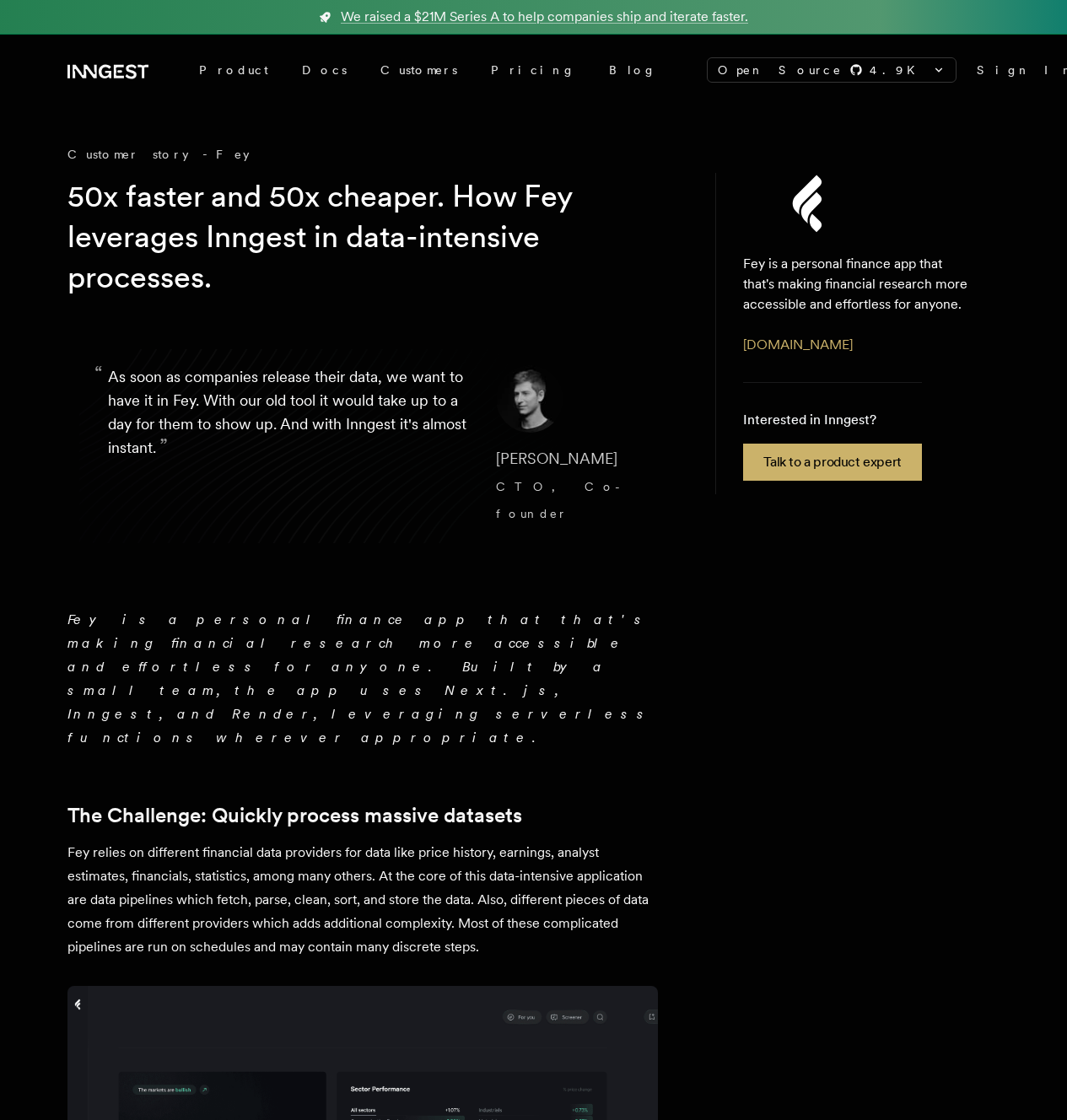
click at [596, 188] on h1 "50x faster and 50x cheaper. How Fey leverages Inngest in data-intensive process…" at bounding box center [365, 236] width 594 height 122
click at [285, 252] on h1 "50x faster and 50x cheaper. How Fey leverages Inngest in data-intensive process…" at bounding box center [365, 236] width 594 height 122
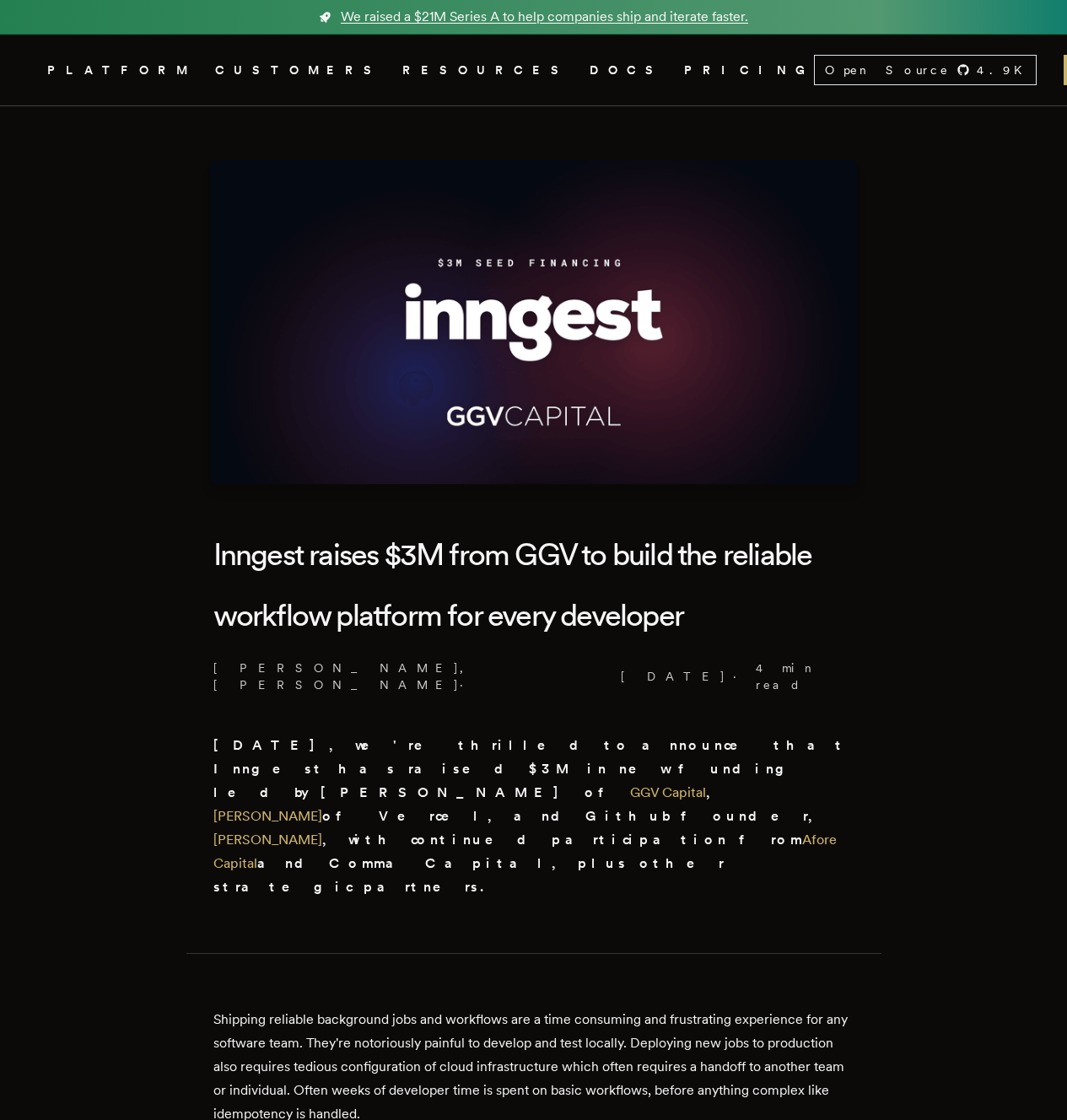
click at [614, 8] on span "We raised a $21M Series A to help companies ship and iterate faster." at bounding box center [544, 17] width 407 height 20
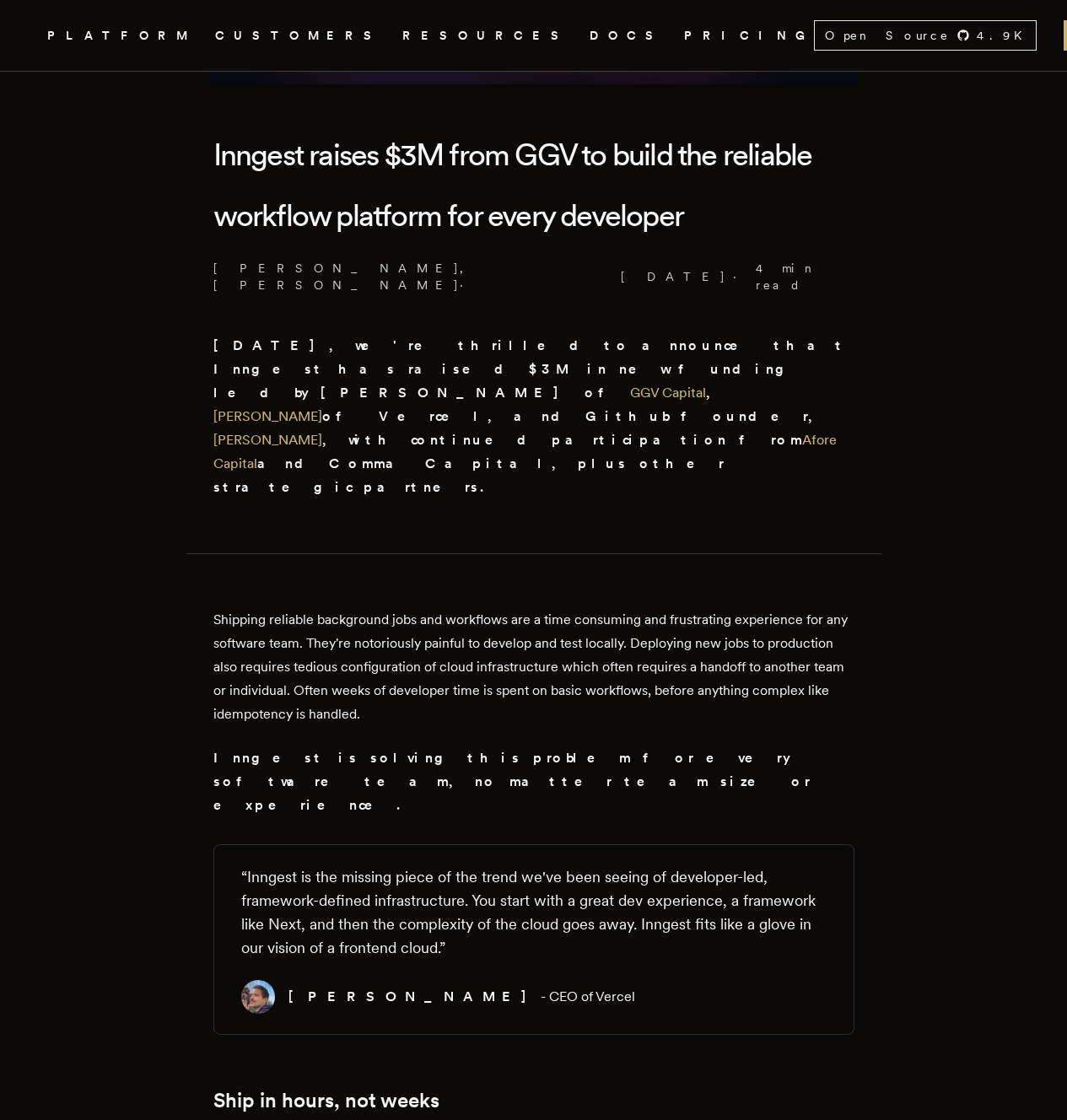
scroll to position [396, 0]
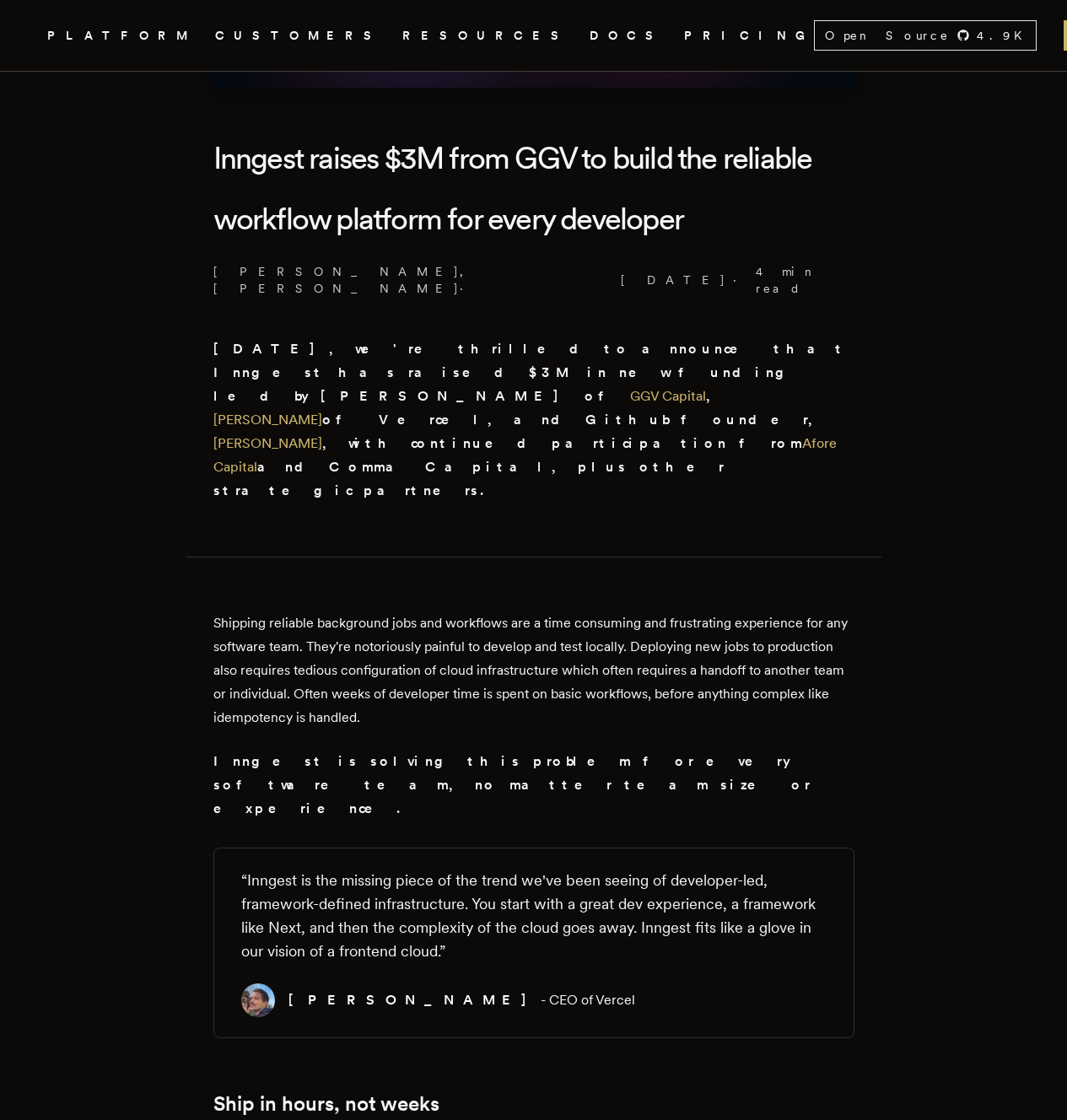
click at [627, 42] on icon "Global" at bounding box center [684, 100] width 115 height 149
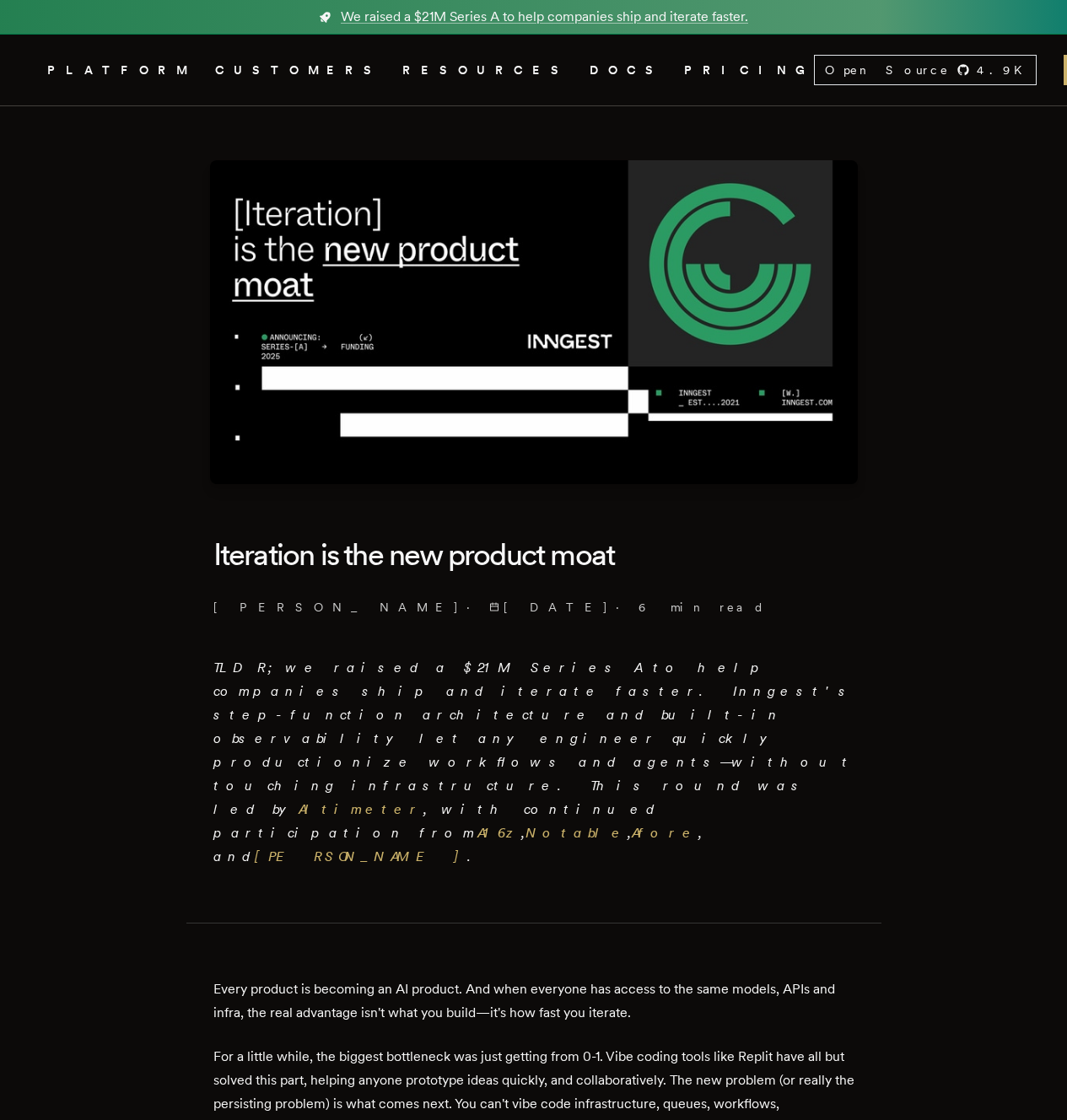
click at [489, 605] on span "9/16/2025" at bounding box center [549, 607] width 120 height 17
click at [748, 660] on em "TLDR; we raised a $21M Series A to help companies ship and iterate faster. Inng…" at bounding box center [534, 762] width 641 height 205
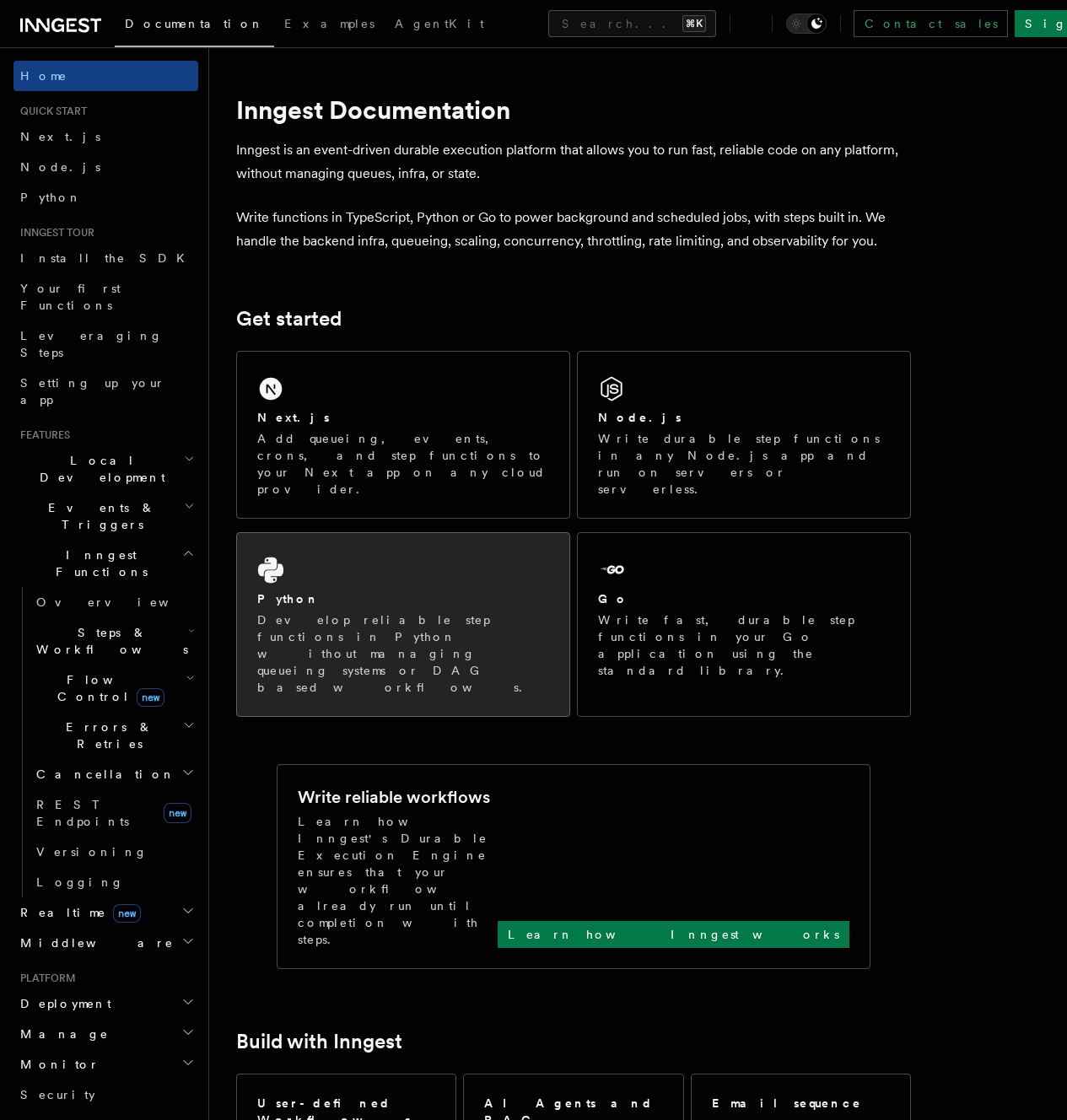
click at [314, 572] on div "Python Develop reliable step functions in Python without managing queueing syst…" at bounding box center [404, 625] width 333 height 183
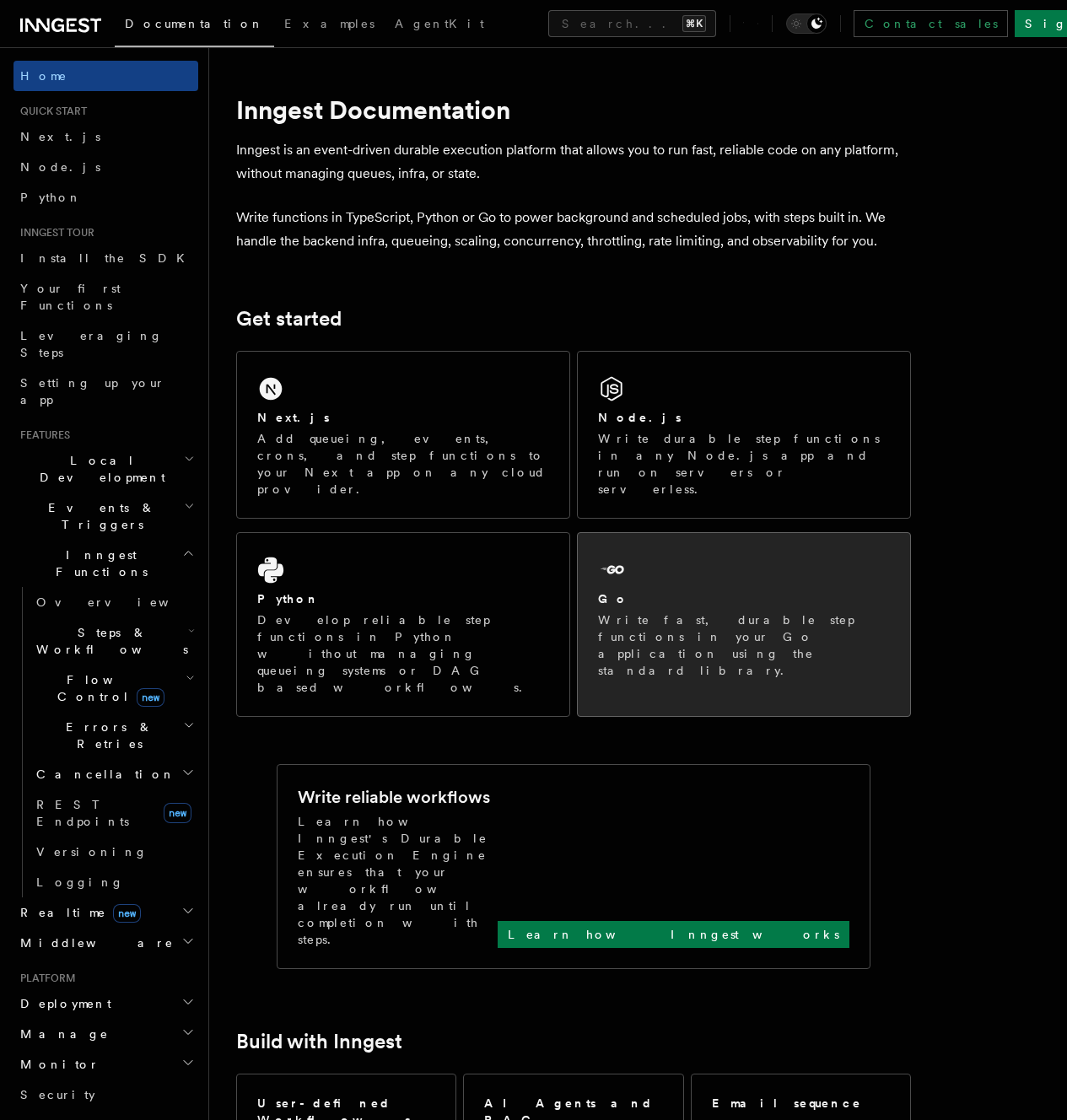
click at [733, 612] on p "Write fast, durable step functions in your Go application using the standard li…" at bounding box center [744, 645] width 292 height 68
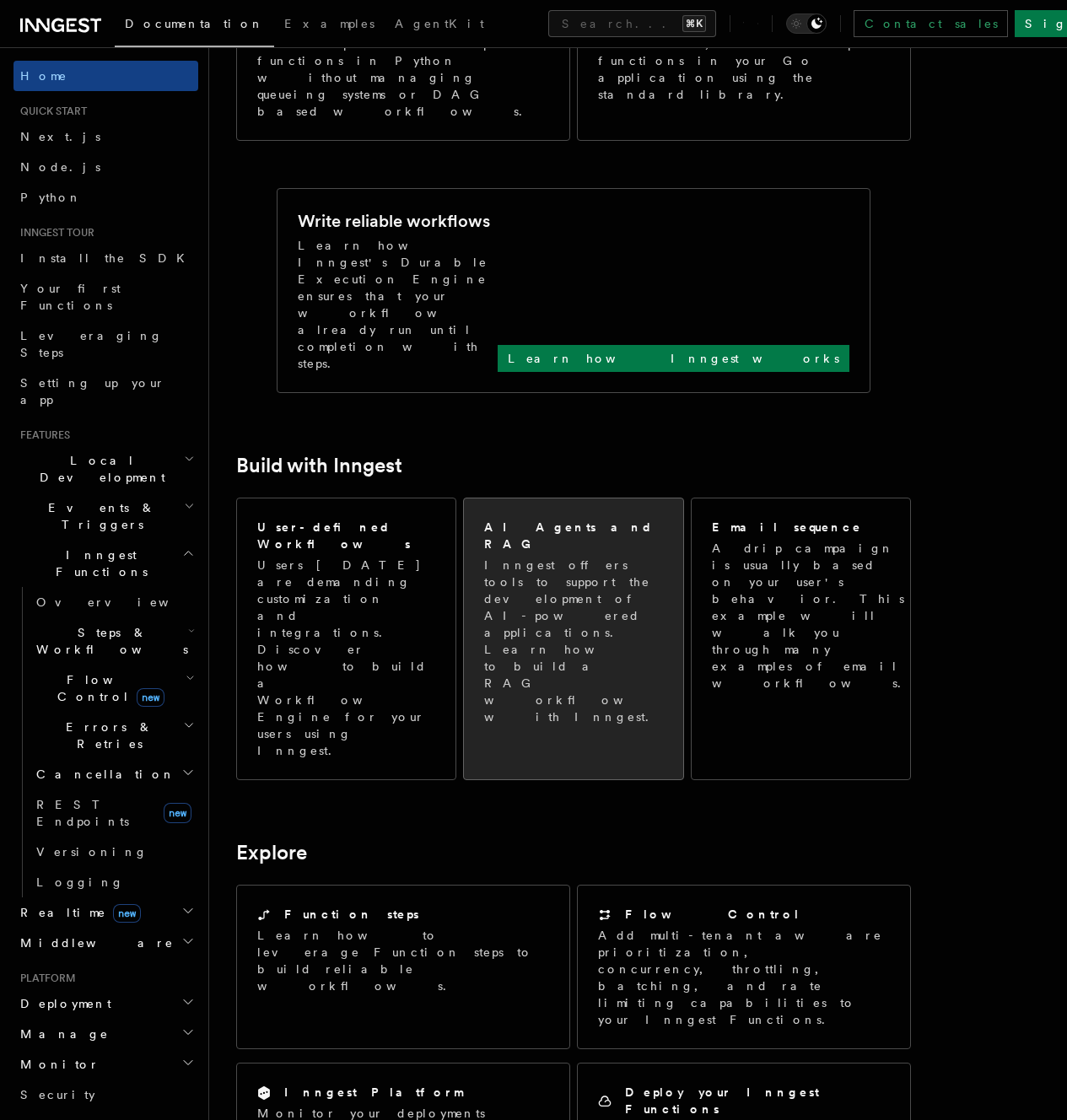
scroll to position [592, 0]
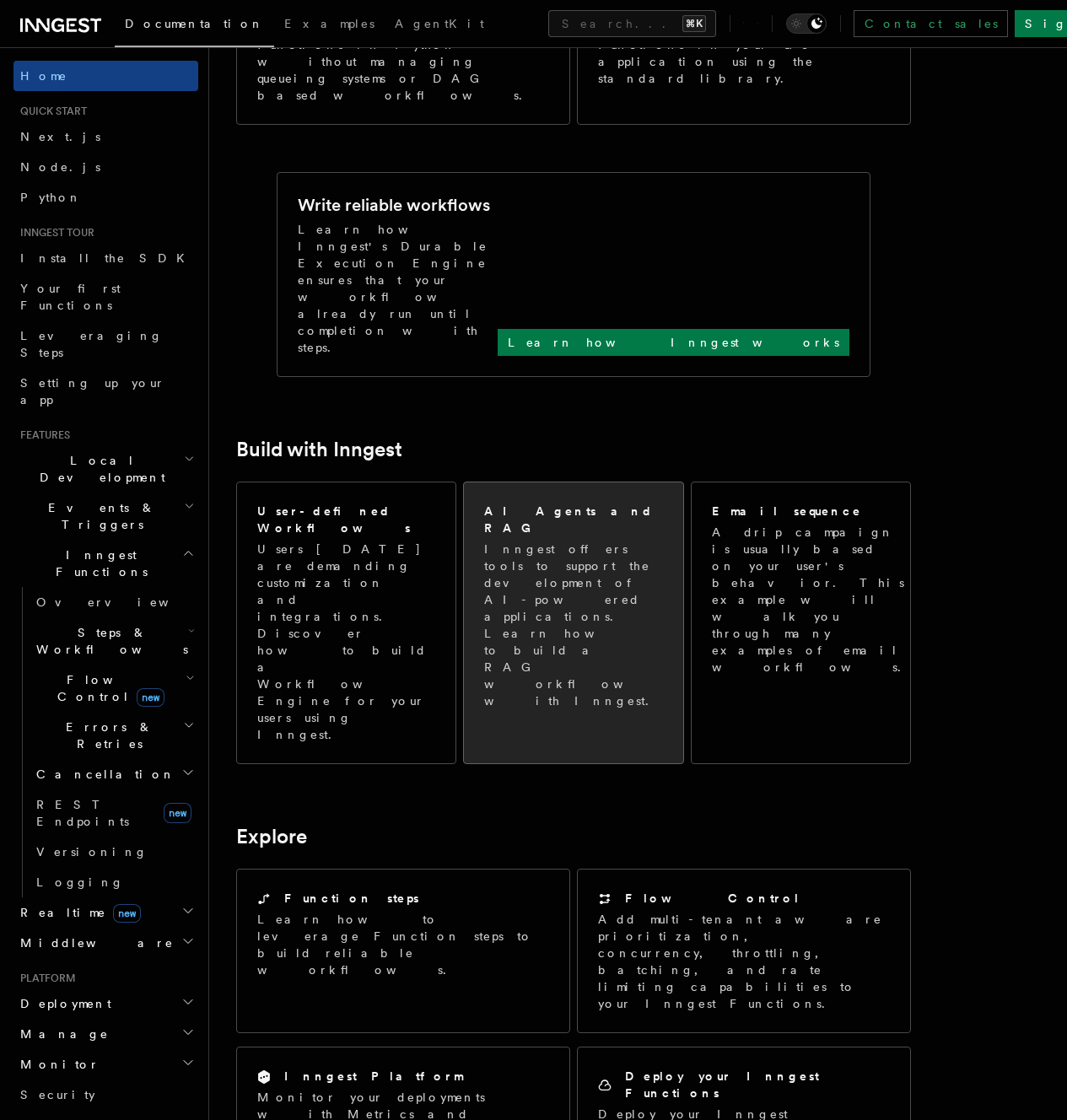
click at [589, 503] on div "AI Agents and RAG Inngest offers tools to support the development of AI-powered…" at bounding box center [574, 606] width 181 height 207
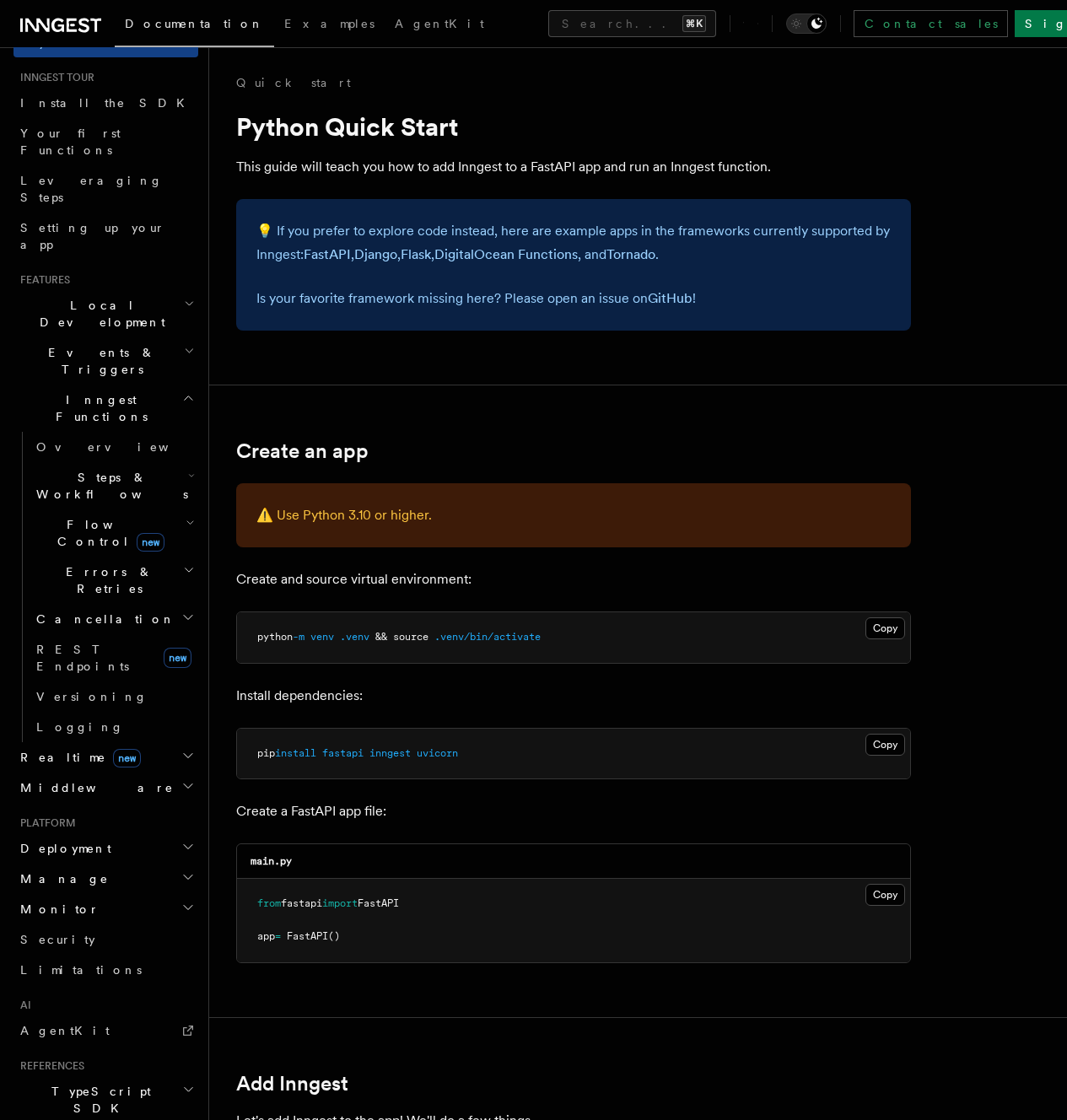
scroll to position [263, 0]
